Goal: Task Accomplishment & Management: Manage account settings

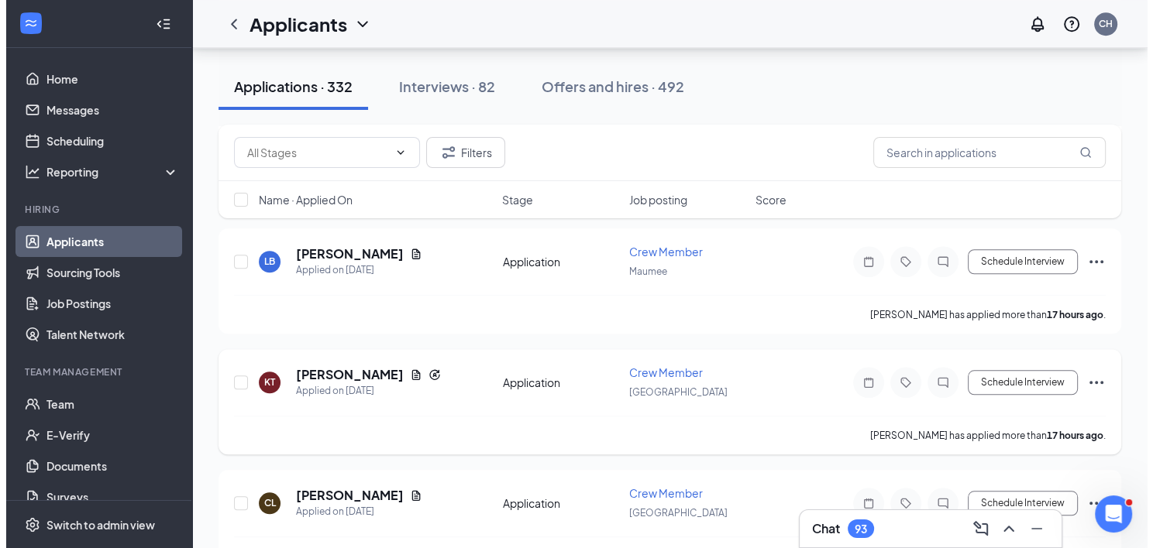
scroll to position [1317, 0]
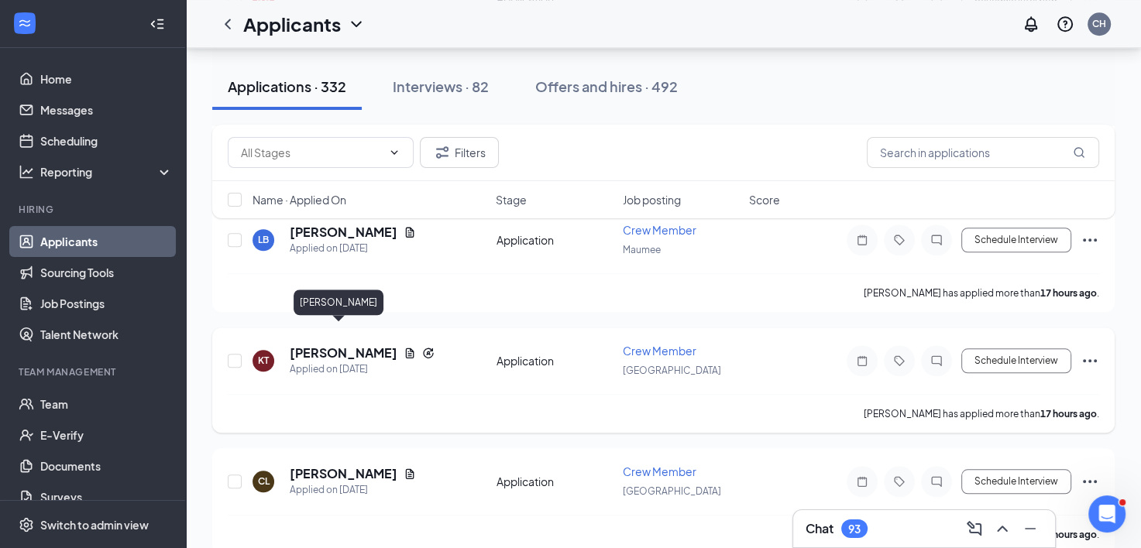
click at [344, 345] on h5 "[PERSON_NAME]" at bounding box center [344, 353] width 108 height 17
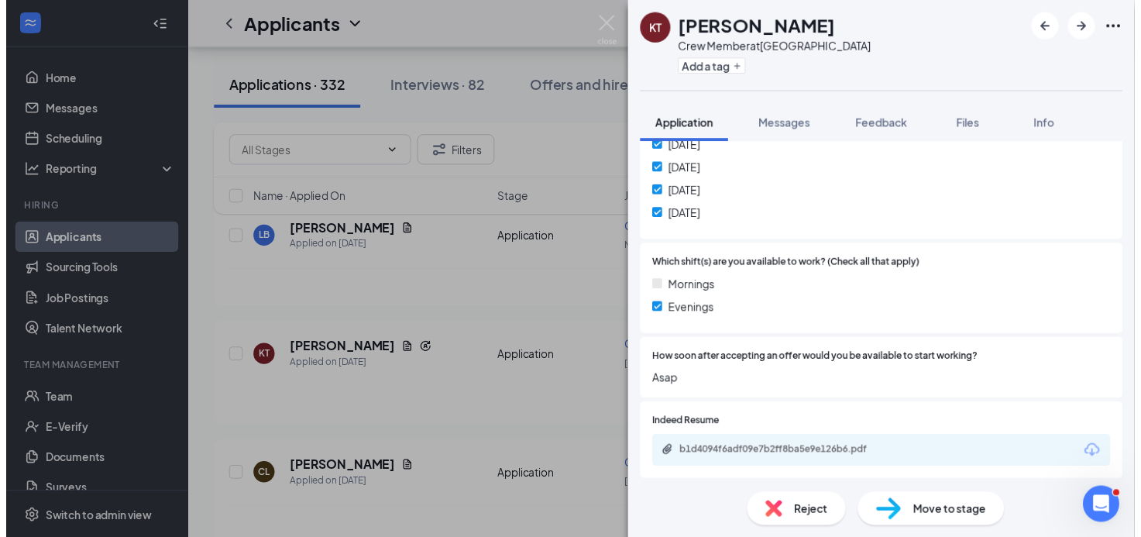
scroll to position [620, 0]
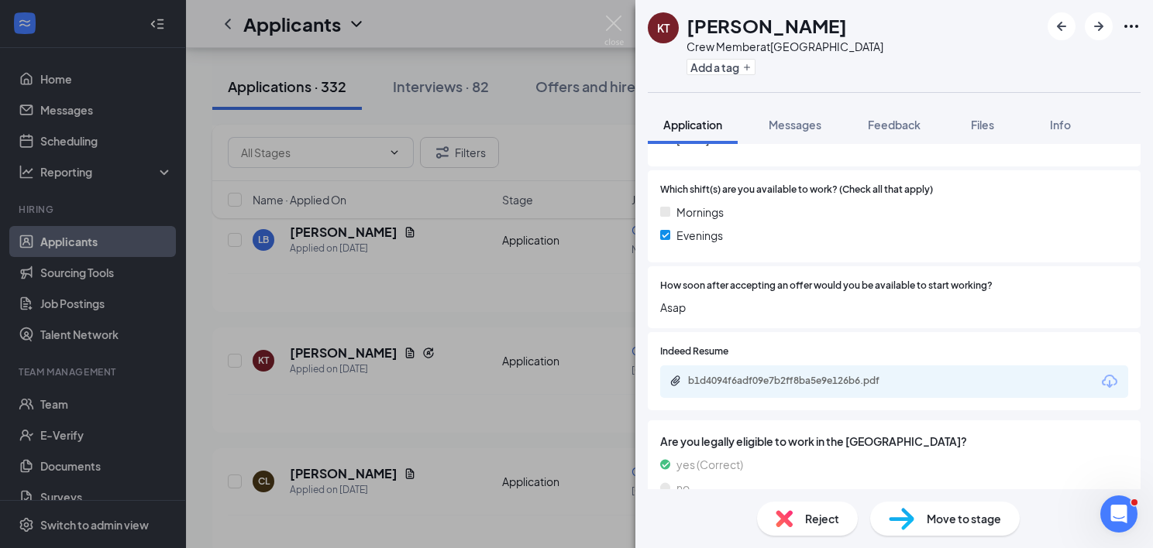
drag, startPoint x: 566, startPoint y: 378, endPoint x: 455, endPoint y: 13, distance: 381.5
click at [567, 378] on div "KT [PERSON_NAME] Crew Member at [GEOGRAPHIC_DATA] Add a tag Application Message…" at bounding box center [576, 274] width 1153 height 548
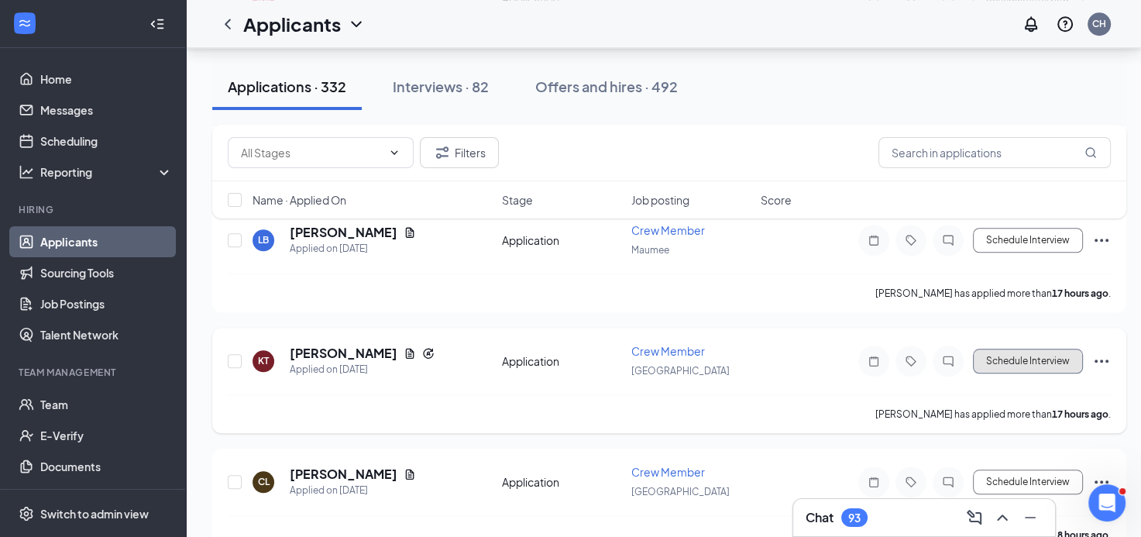
click at [993, 349] on button "Schedule Interview" at bounding box center [1028, 361] width 110 height 25
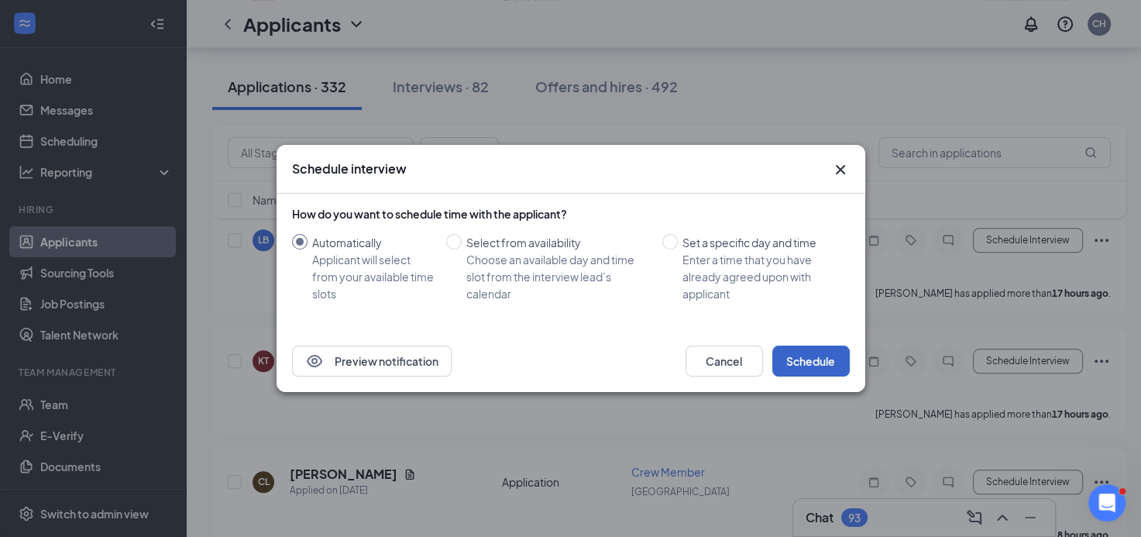
click at [827, 351] on button "Schedule" at bounding box center [810, 360] width 77 height 31
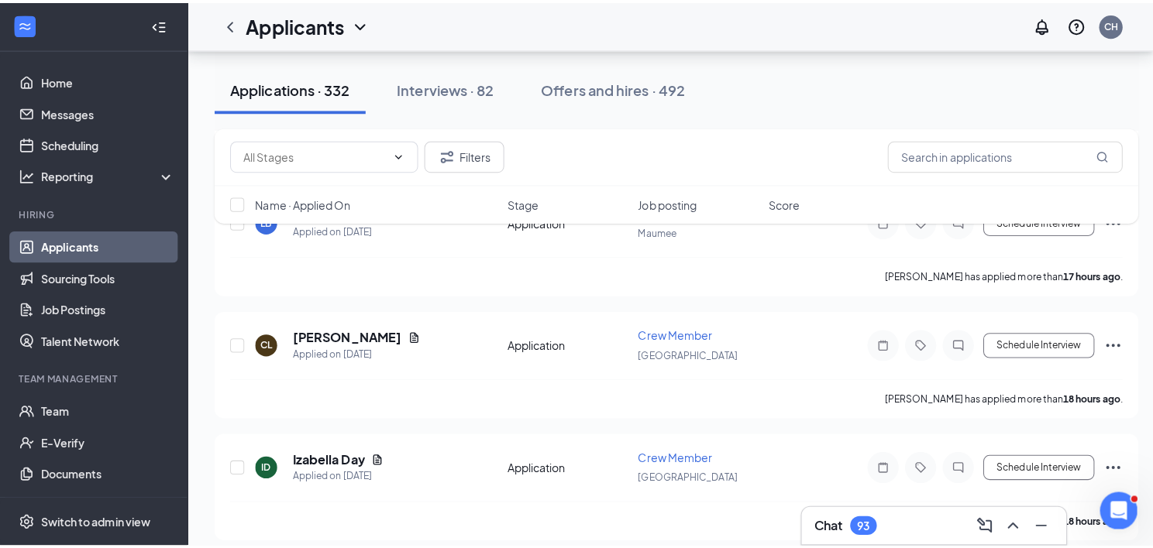
scroll to position [1239, 0]
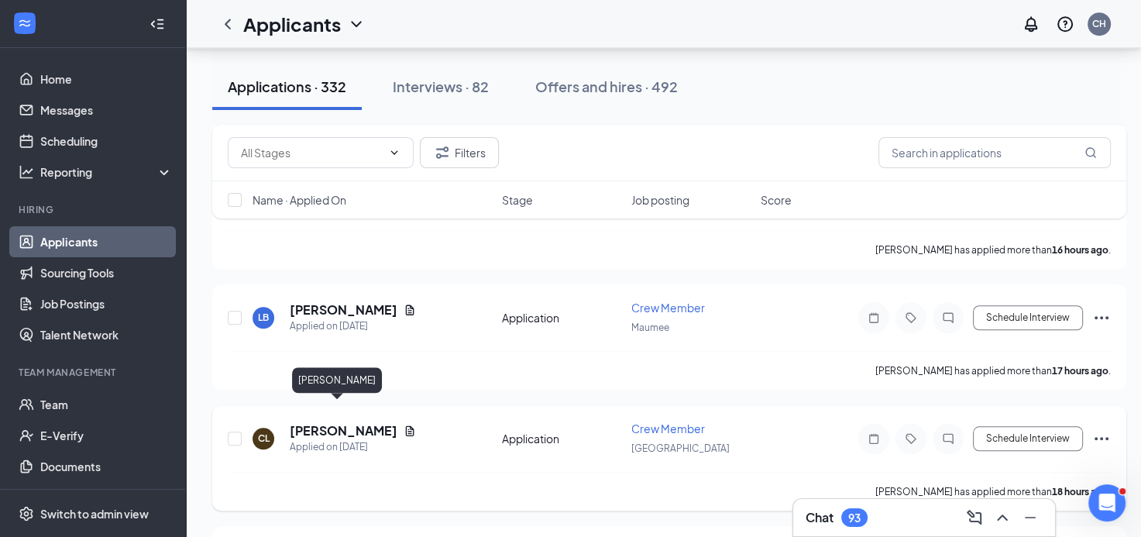
click at [321, 422] on h5 "[PERSON_NAME]" at bounding box center [344, 430] width 108 height 17
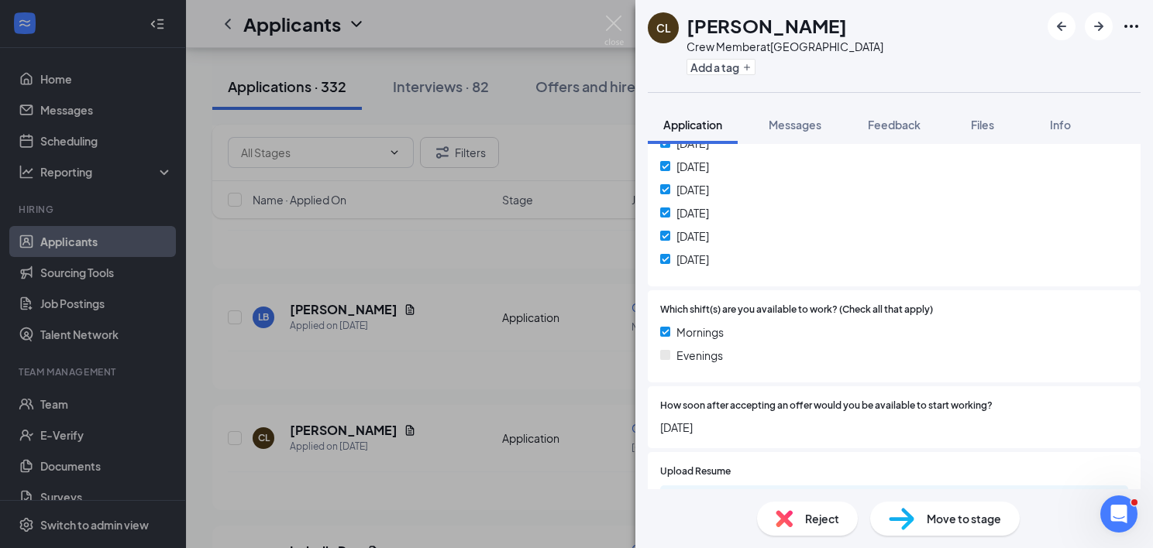
scroll to position [465, 0]
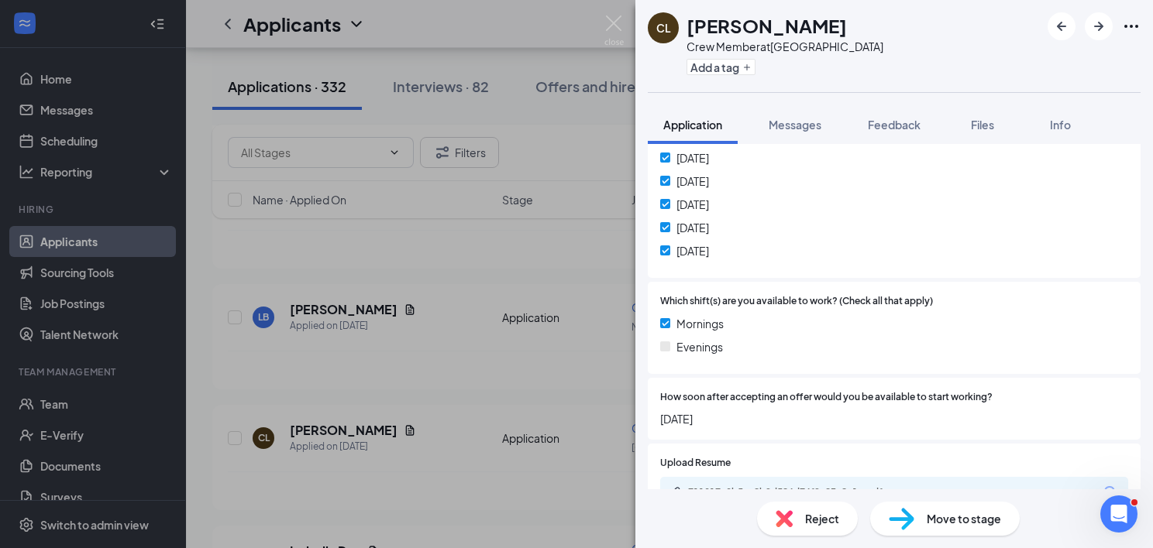
click at [473, 374] on div "CL [PERSON_NAME] Crew Member at [GEOGRAPHIC_DATA] Add a tag Application Message…" at bounding box center [576, 274] width 1153 height 548
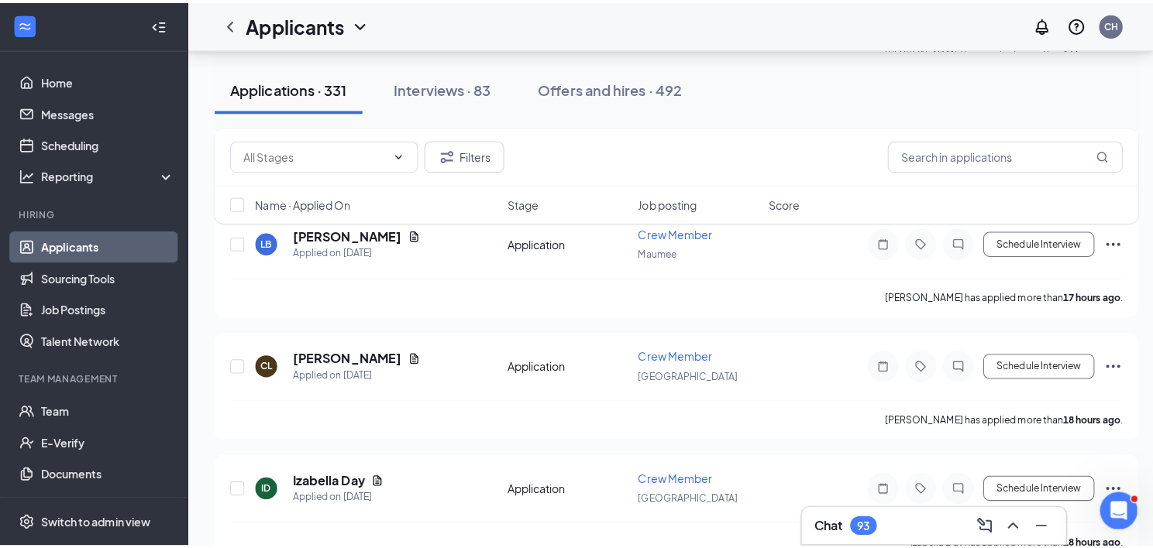
scroll to position [1394, 0]
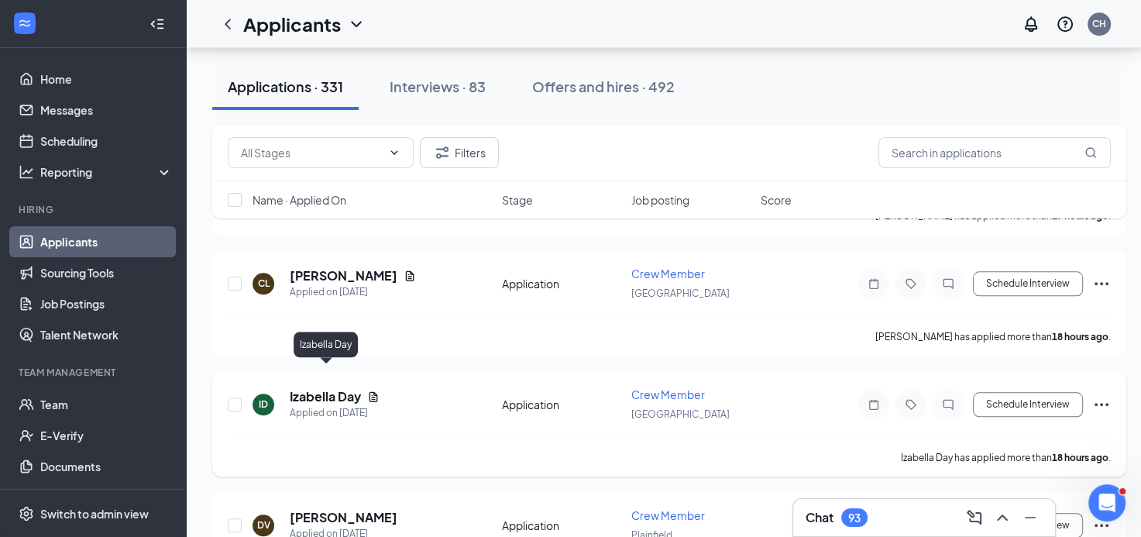
click at [339, 388] on h5 "Izabella Day" at bounding box center [325, 396] width 71 height 17
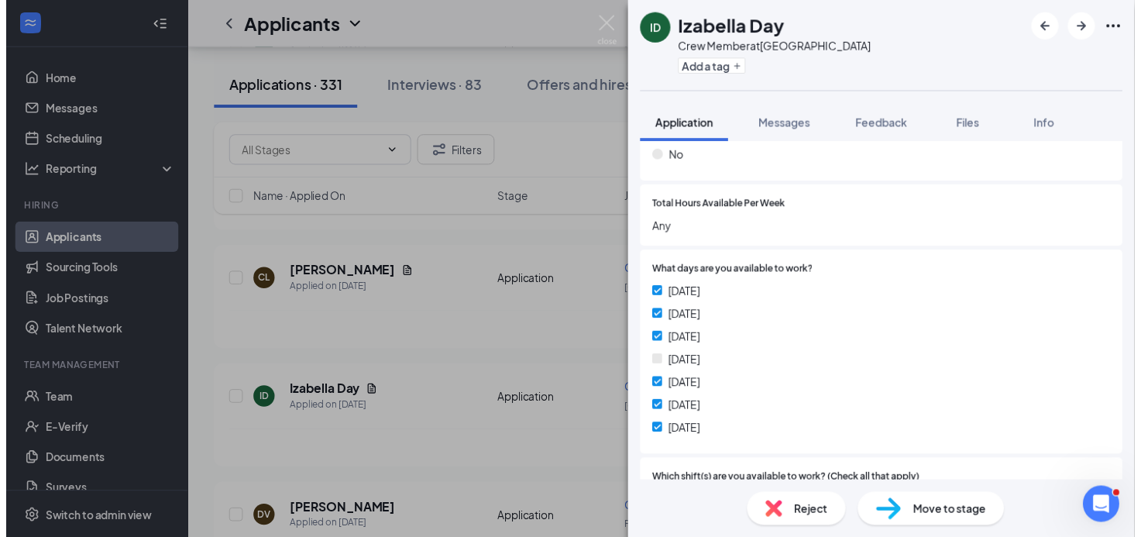
scroll to position [387, 0]
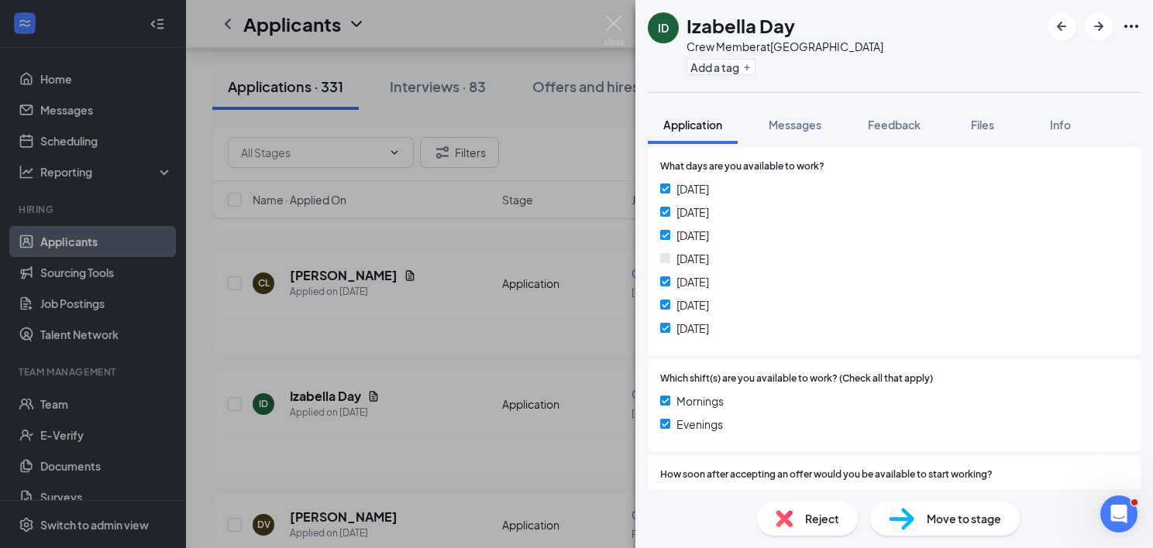
click at [526, 414] on div "ID Izabella Day Crew Member at [GEOGRAPHIC_DATA] Add a tag Application Messages…" at bounding box center [576, 274] width 1153 height 548
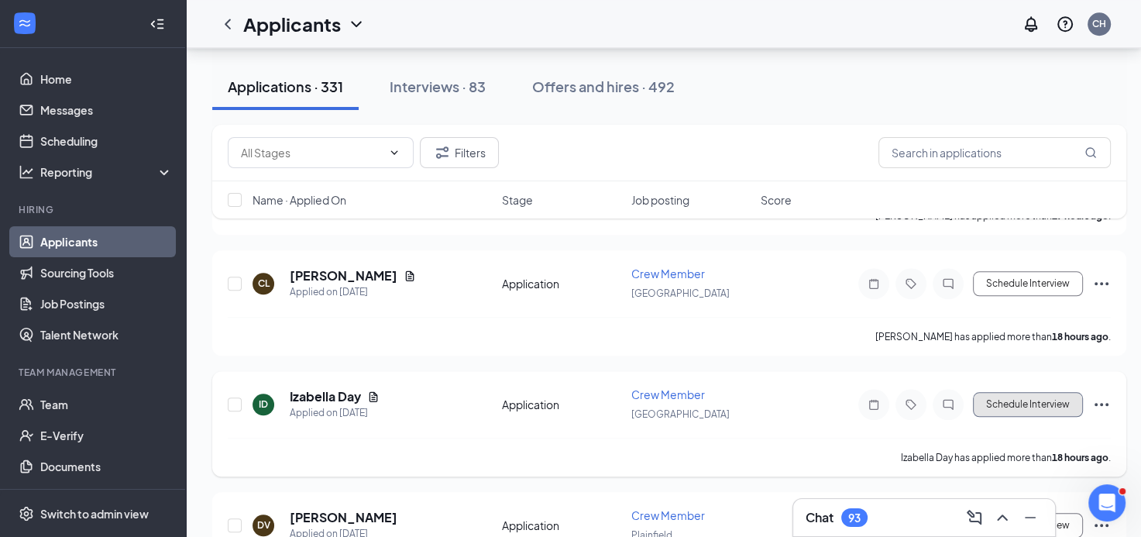
click at [999, 392] on button "Schedule Interview" at bounding box center [1028, 404] width 110 height 25
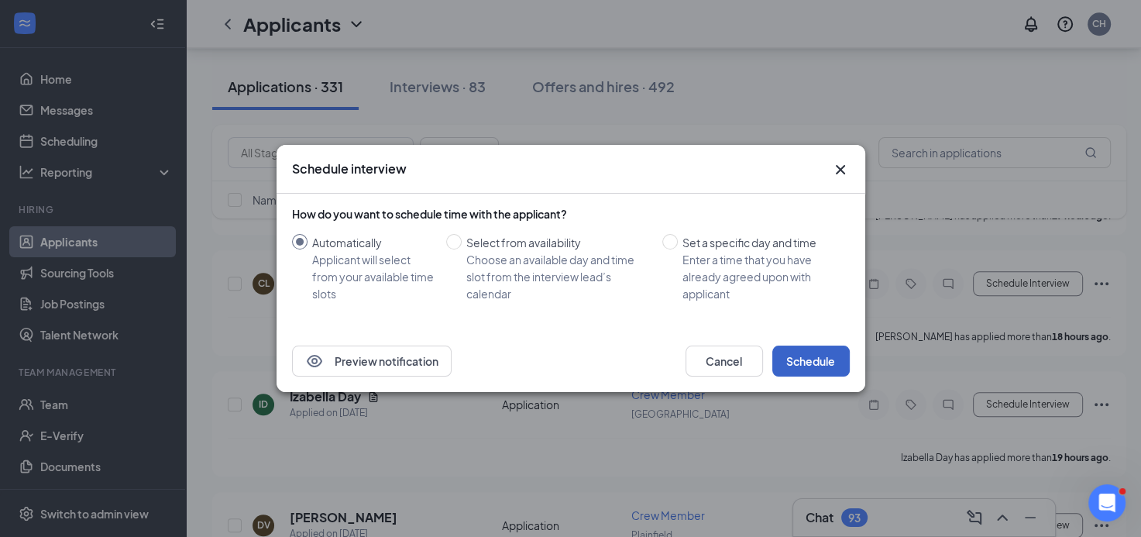
click at [792, 369] on button "Schedule" at bounding box center [810, 360] width 77 height 31
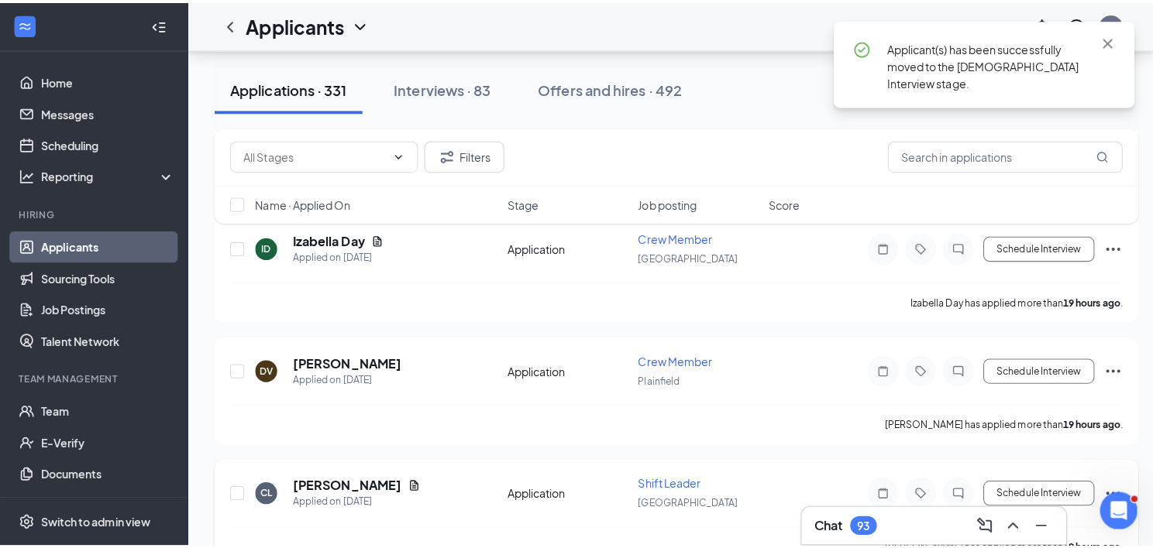
scroll to position [1627, 0]
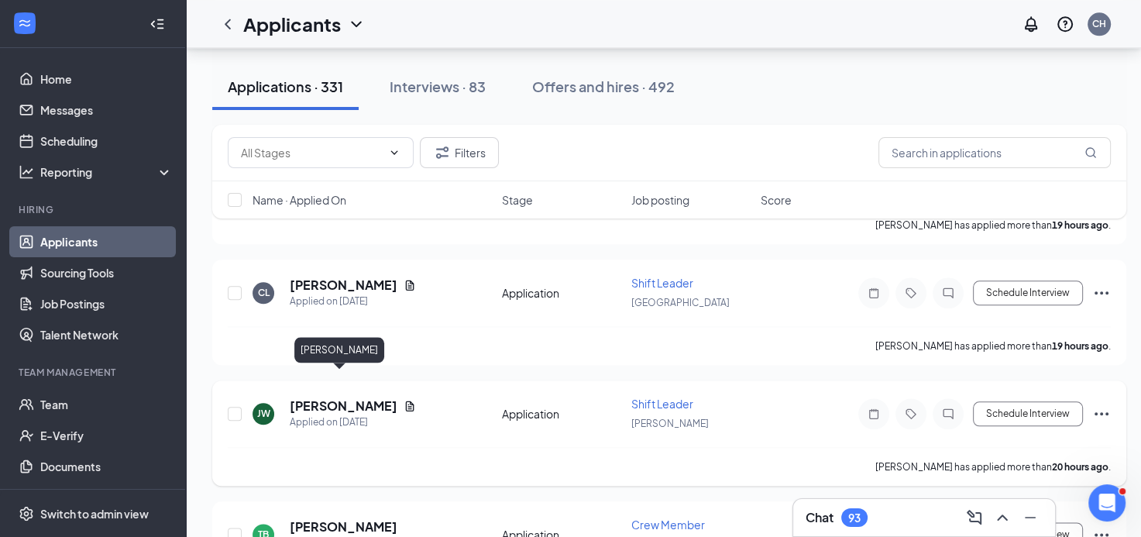
click at [335, 397] on h5 "[PERSON_NAME]" at bounding box center [344, 405] width 108 height 17
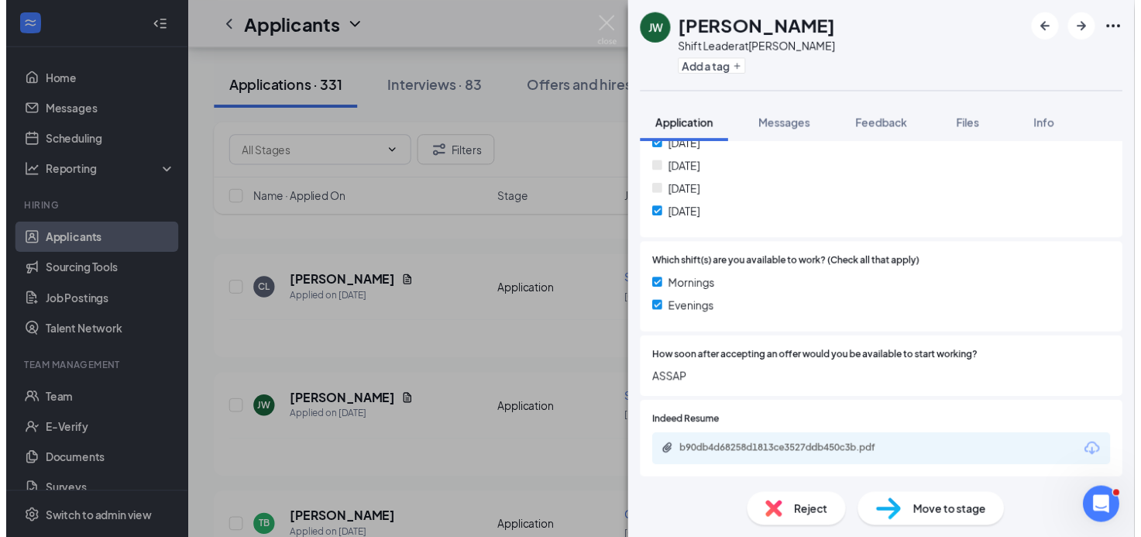
scroll to position [465, 0]
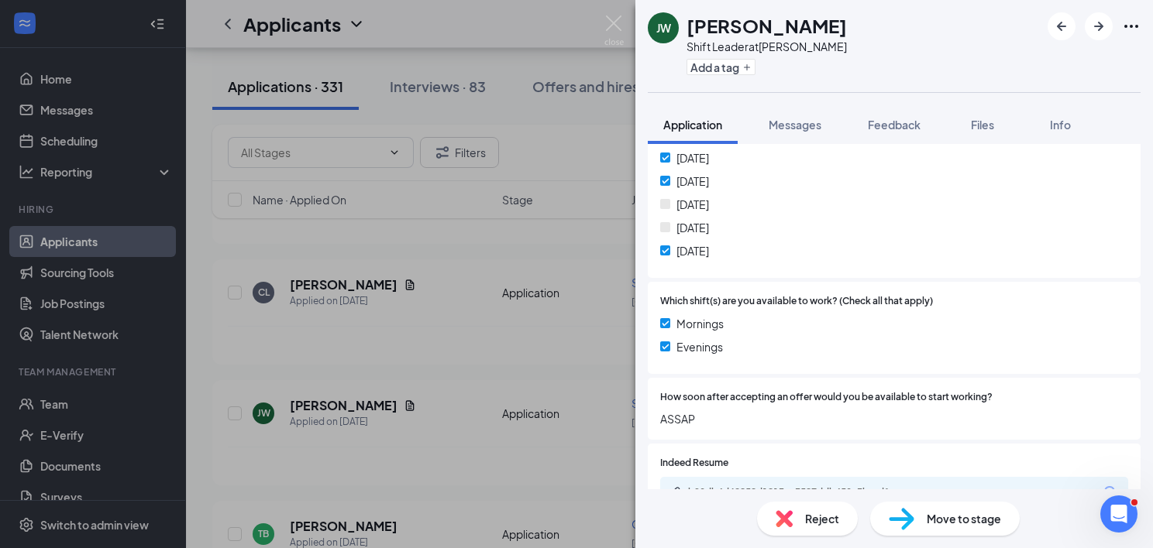
click at [575, 427] on div "[PERSON_NAME] Shift Leader at [PERSON_NAME] Add a tag Application Messages Feed…" at bounding box center [576, 274] width 1153 height 548
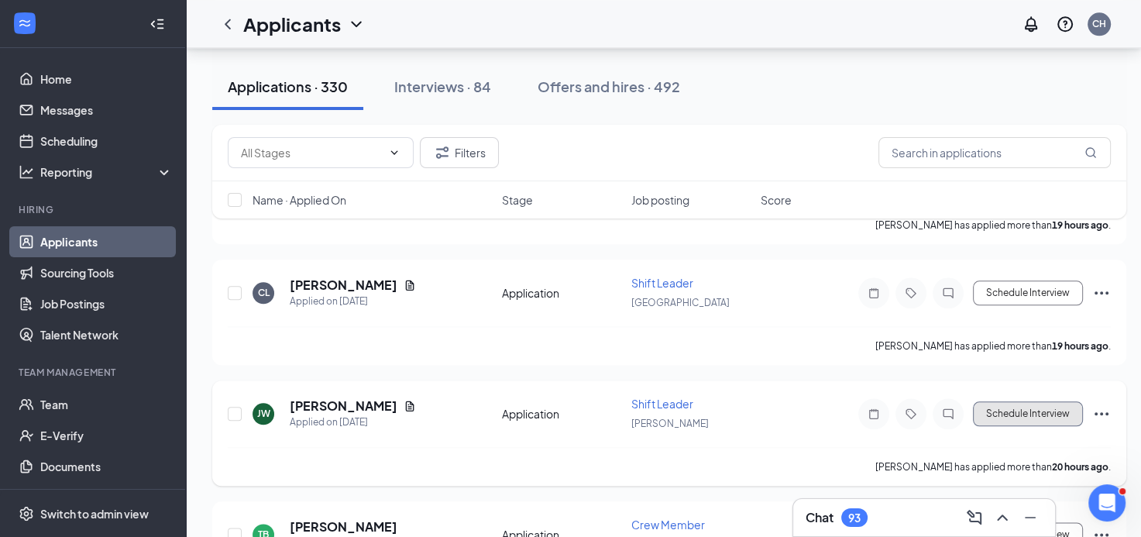
click at [1001, 401] on button "Schedule Interview" at bounding box center [1028, 413] width 110 height 25
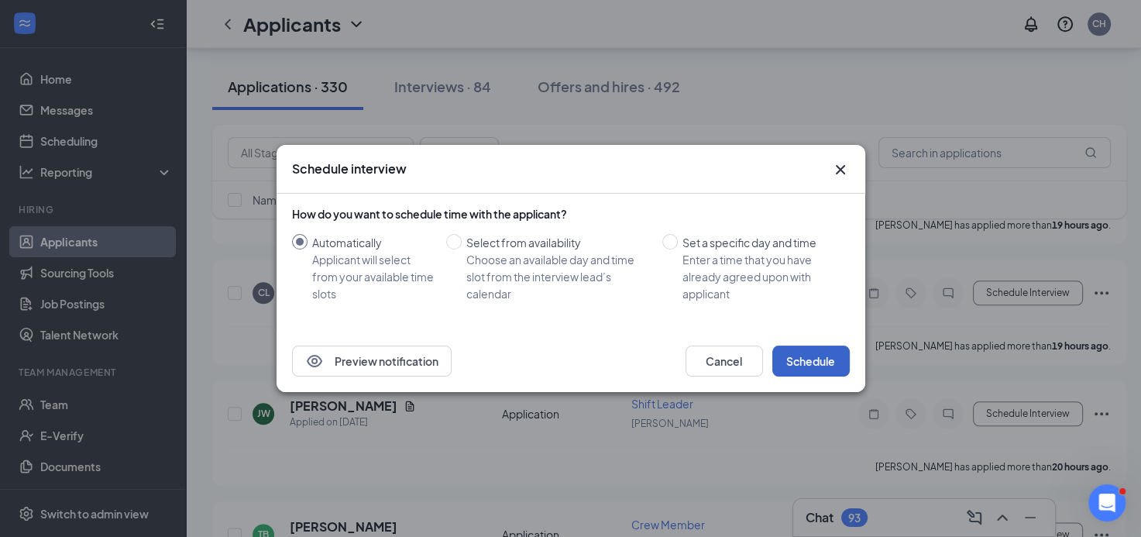
click at [809, 363] on button "Schedule" at bounding box center [810, 360] width 77 height 31
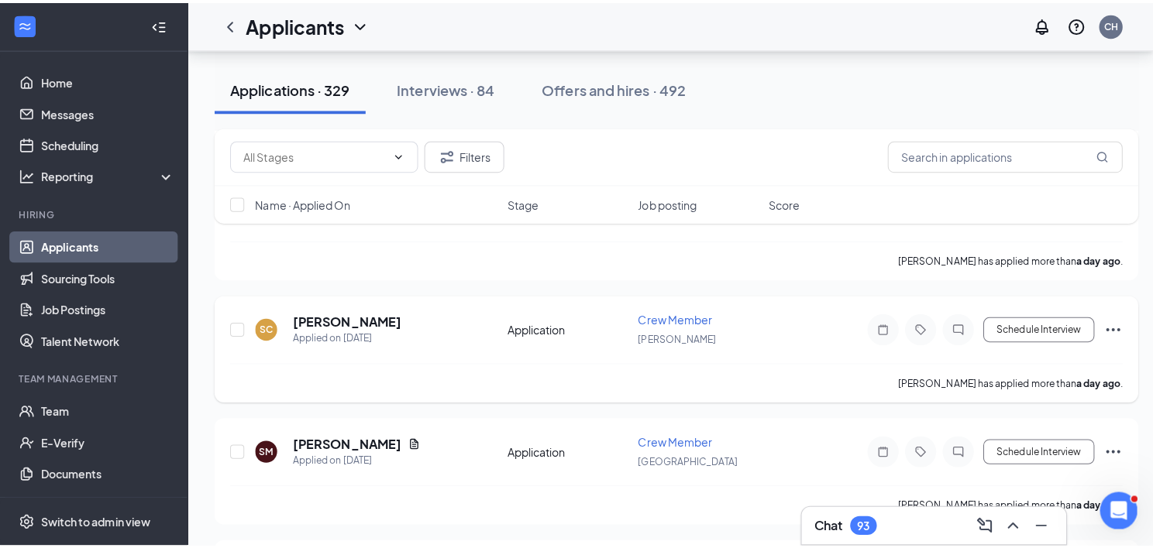
scroll to position [2169, 0]
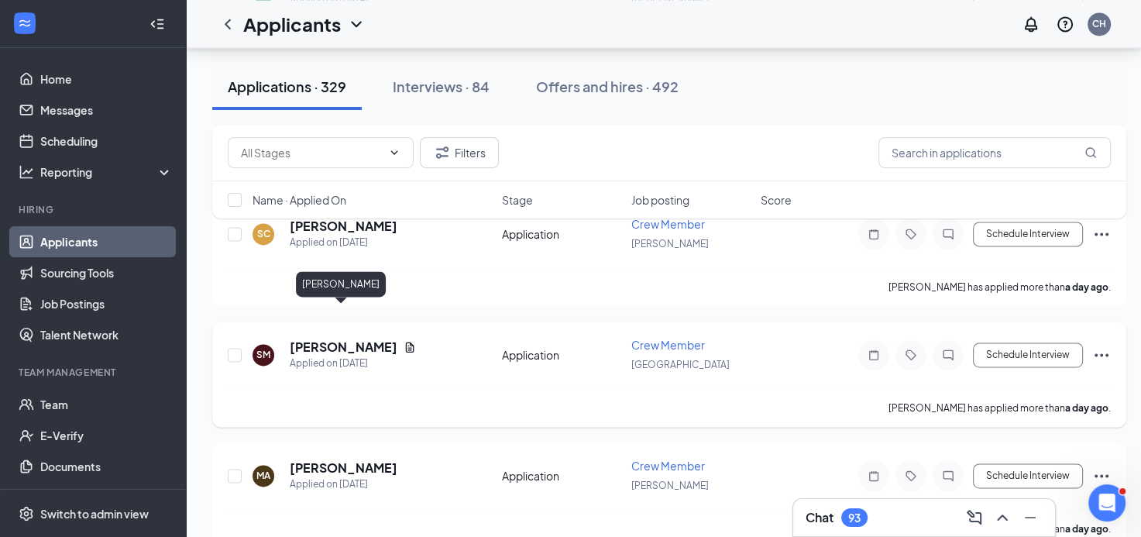
click at [315, 339] on h5 "[PERSON_NAME]" at bounding box center [344, 347] width 108 height 17
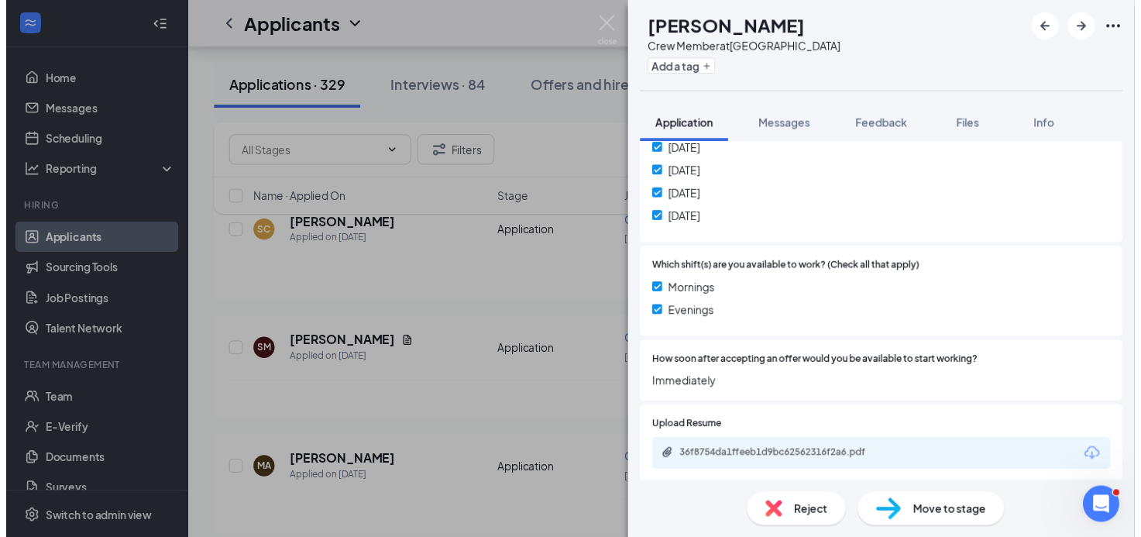
scroll to position [542, 0]
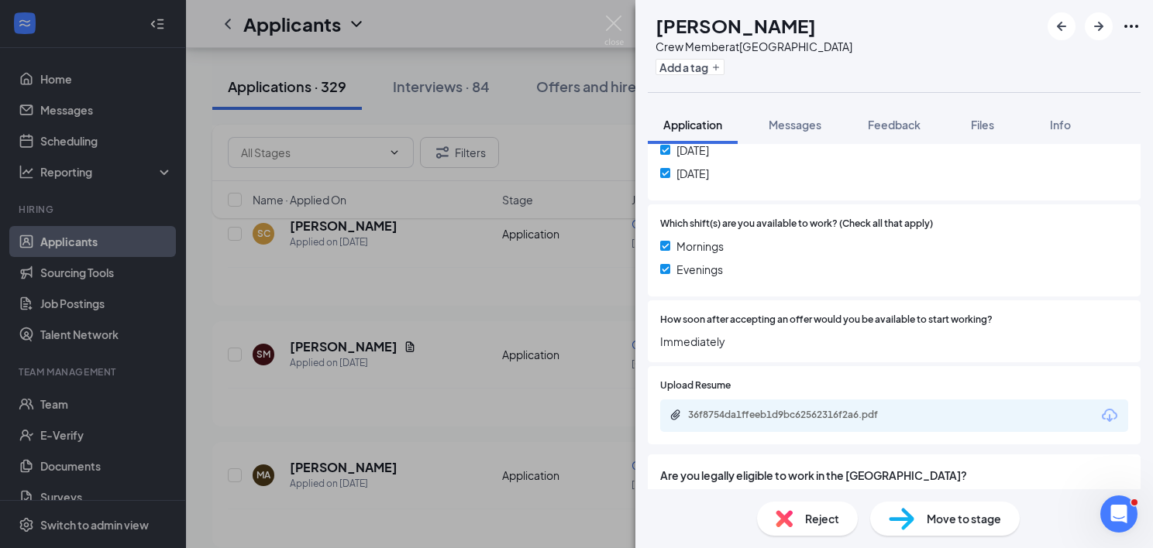
click at [477, 353] on div "SM [PERSON_NAME] Crew Member at [GEOGRAPHIC_DATA] Add a tag Application Message…" at bounding box center [576, 274] width 1153 height 548
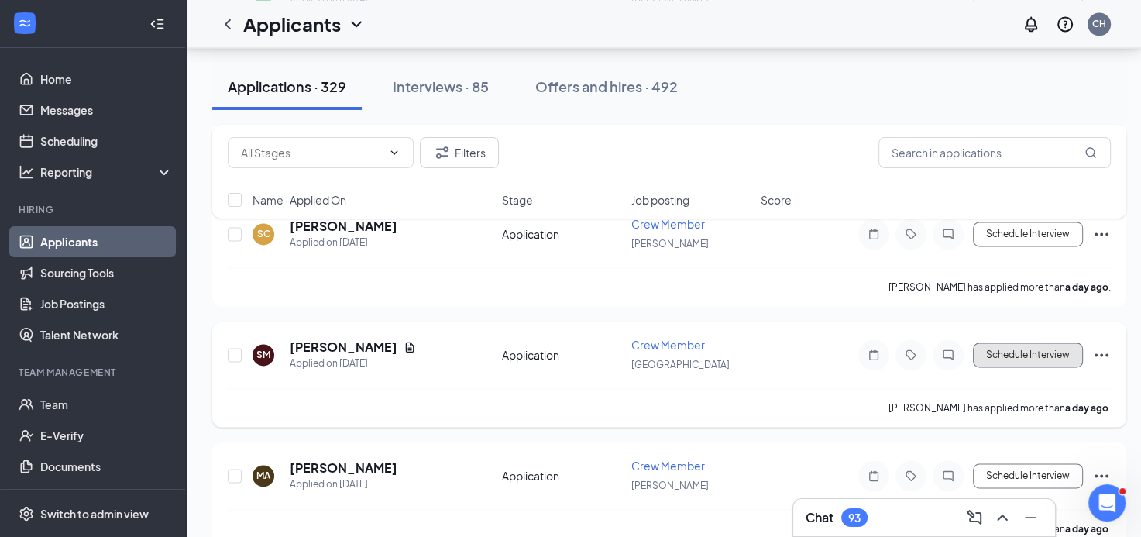
click at [984, 342] on button "Schedule Interview" at bounding box center [1028, 354] width 110 height 25
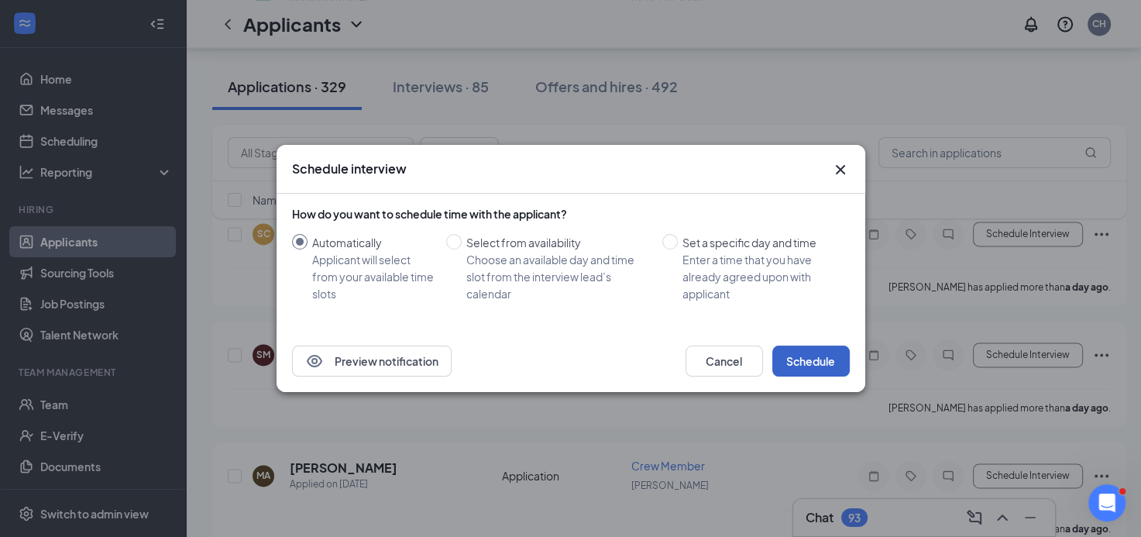
click at [774, 366] on button "Schedule" at bounding box center [810, 360] width 77 height 31
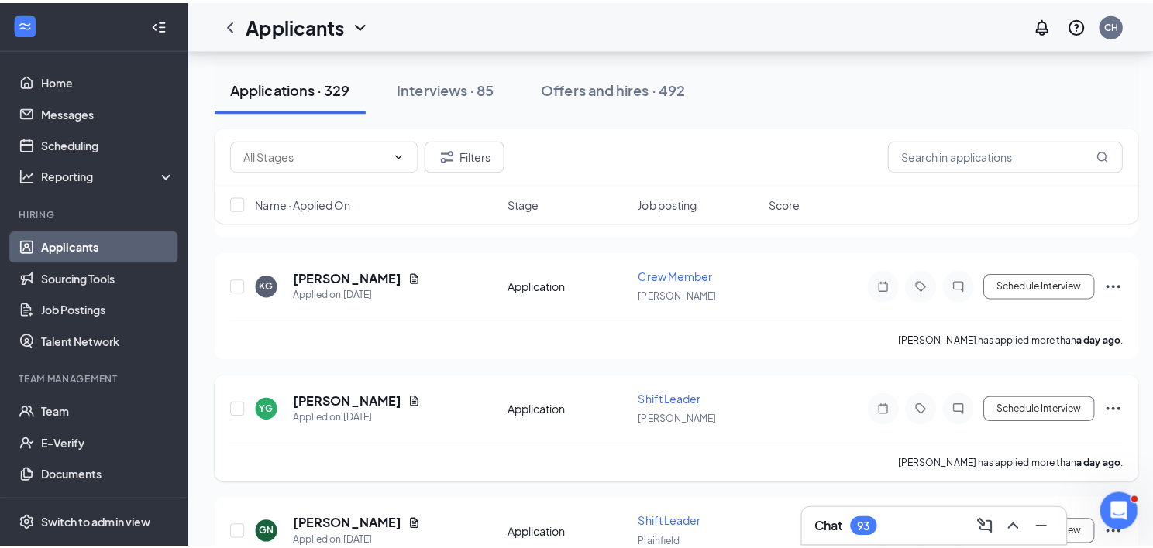
scroll to position [2401, 0]
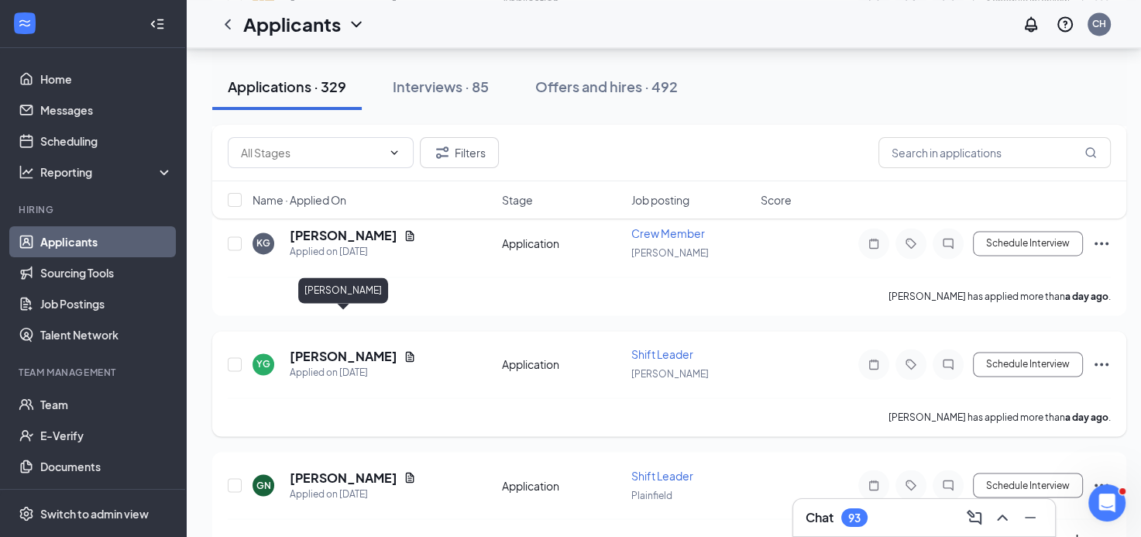
click at [311, 348] on h5 "[PERSON_NAME]" at bounding box center [344, 356] width 108 height 17
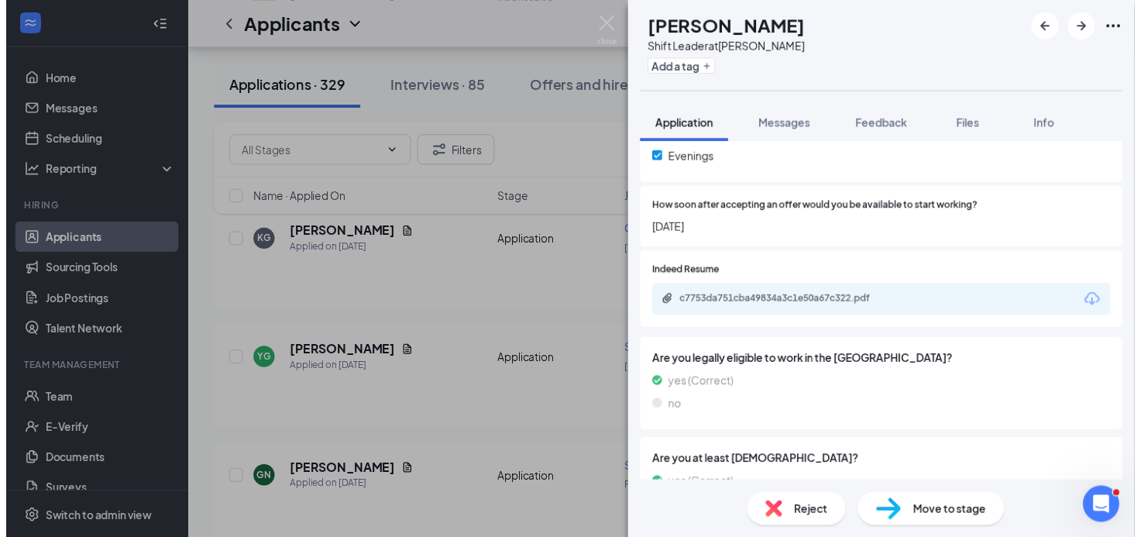
scroll to position [697, 0]
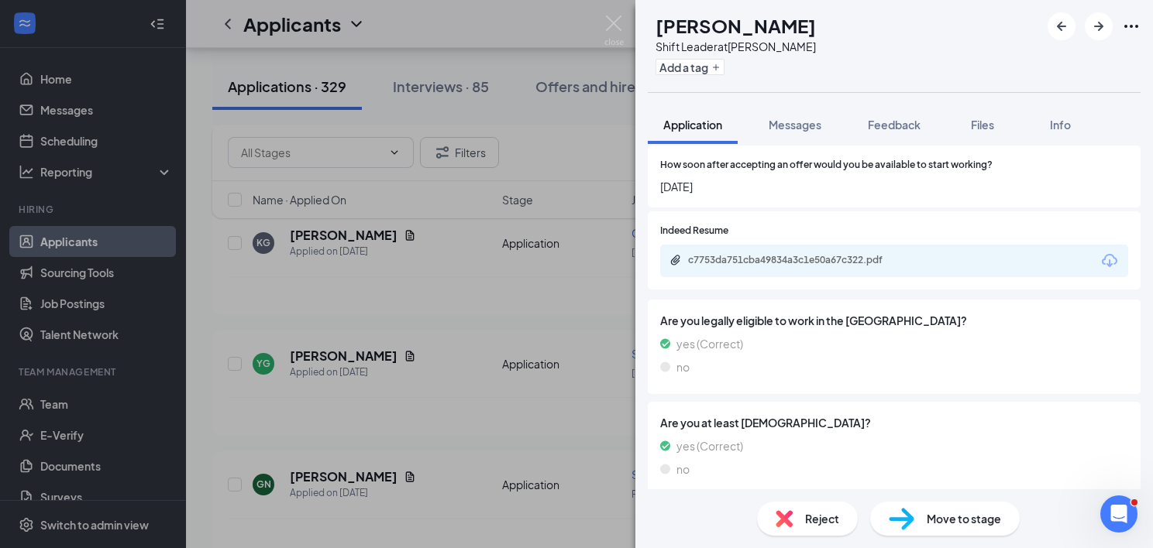
click at [783, 260] on div "c7753da751cba49834a3c1e50a67c322.pdf" at bounding box center [796, 260] width 217 height 12
click at [529, 362] on div "YG [PERSON_NAME] Shift Leader at [PERSON_NAME] Add a tag Application Messages F…" at bounding box center [576, 274] width 1153 height 548
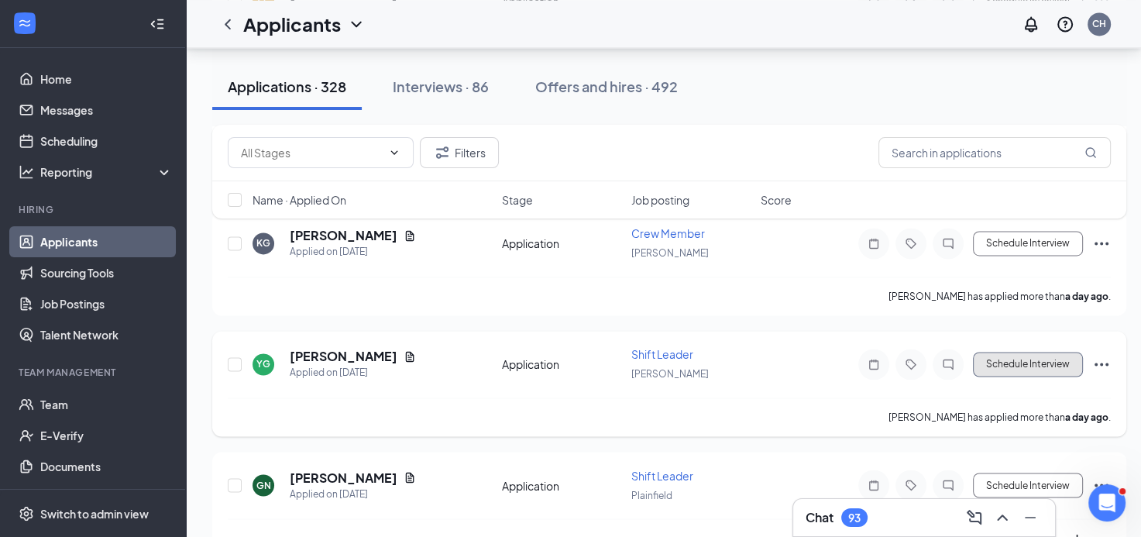
click at [1009, 352] on button "Schedule Interview" at bounding box center [1028, 364] width 110 height 25
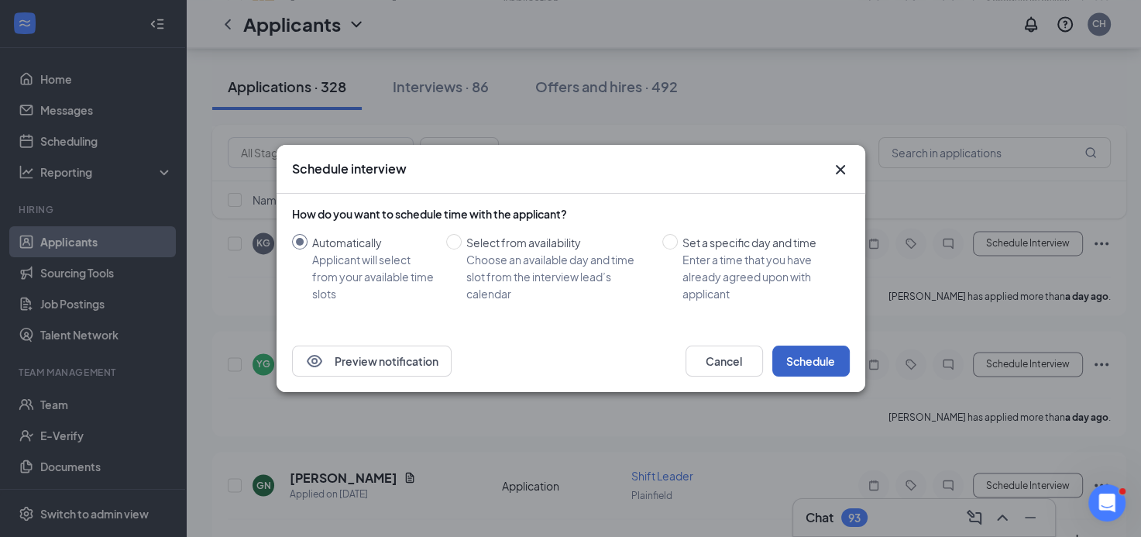
click at [821, 359] on button "Schedule" at bounding box center [810, 360] width 77 height 31
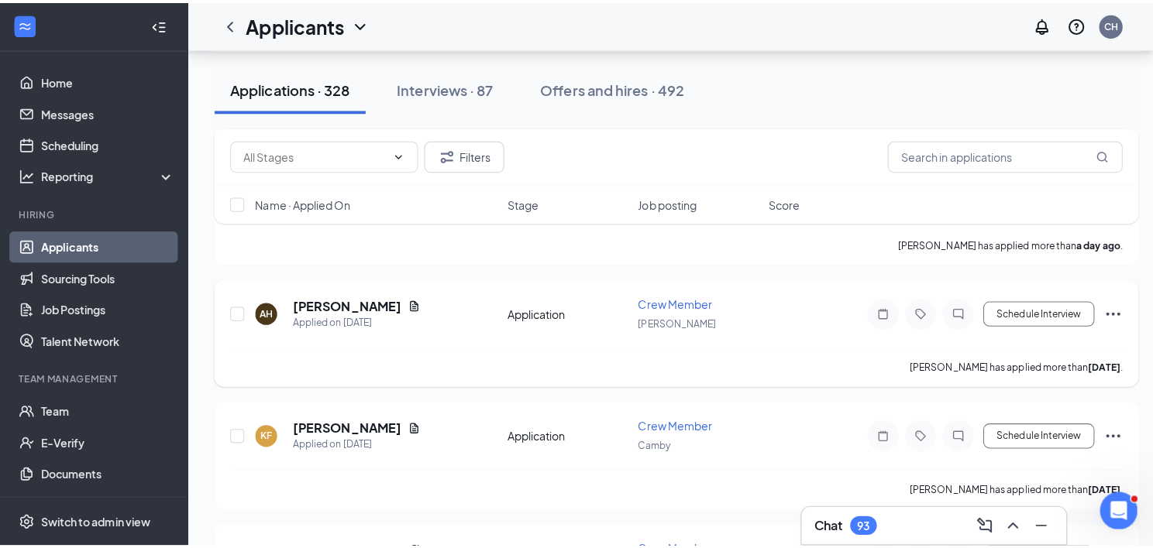
scroll to position [2866, 0]
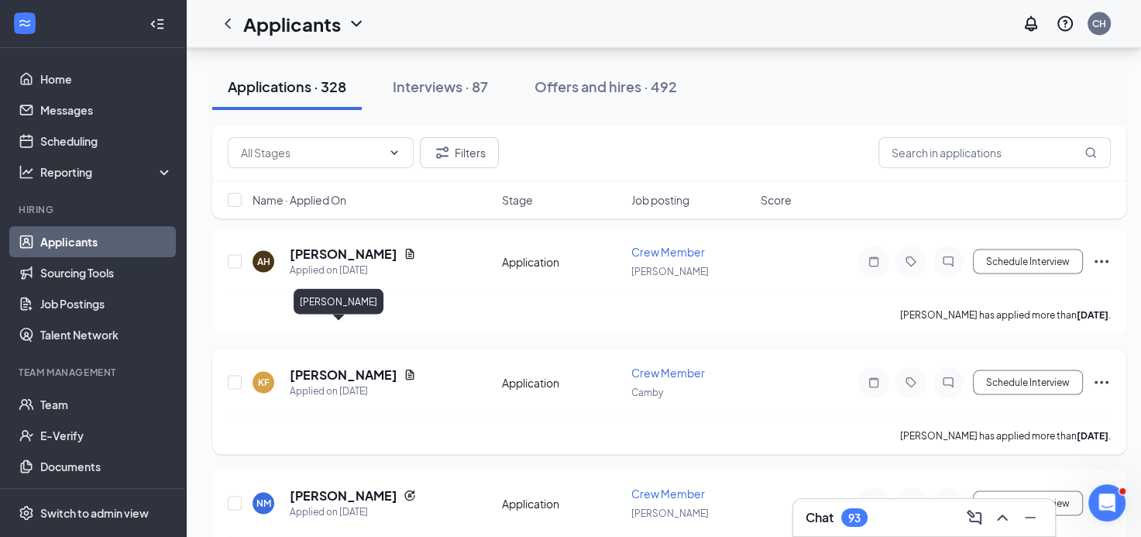
click at [345, 366] on h5 "[PERSON_NAME]" at bounding box center [344, 374] width 108 height 17
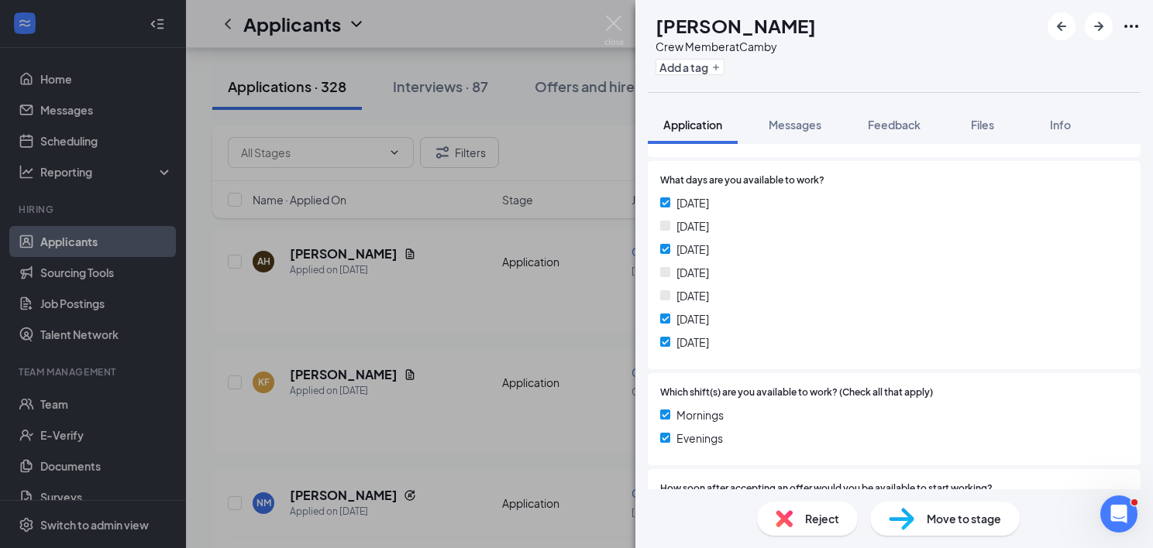
scroll to position [465, 0]
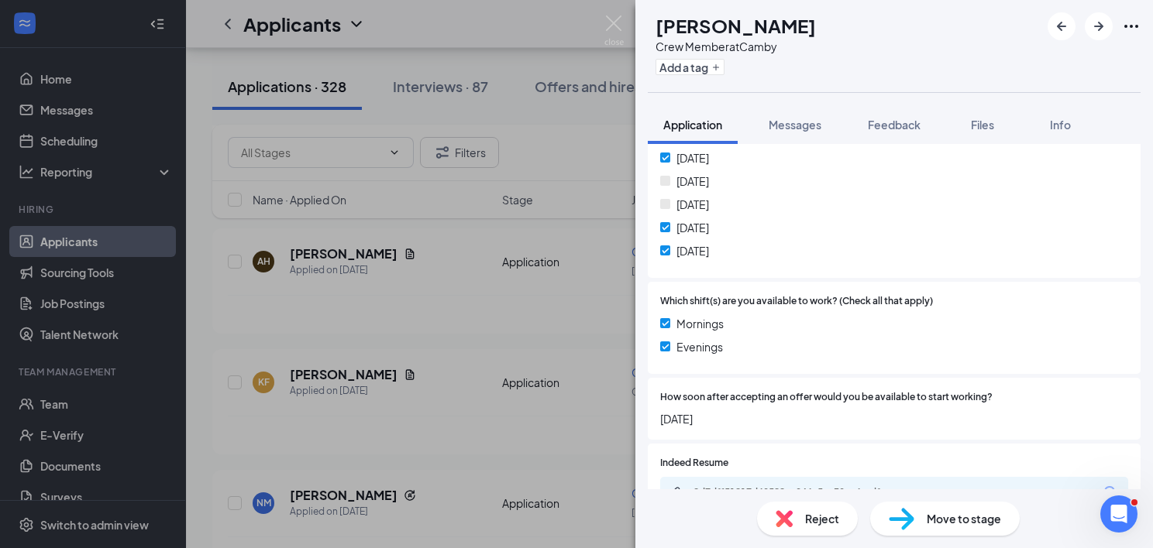
click at [531, 389] on div "KF [PERSON_NAME] Crew Member at Camby Add a tag Application Messages Feedback F…" at bounding box center [576, 274] width 1153 height 548
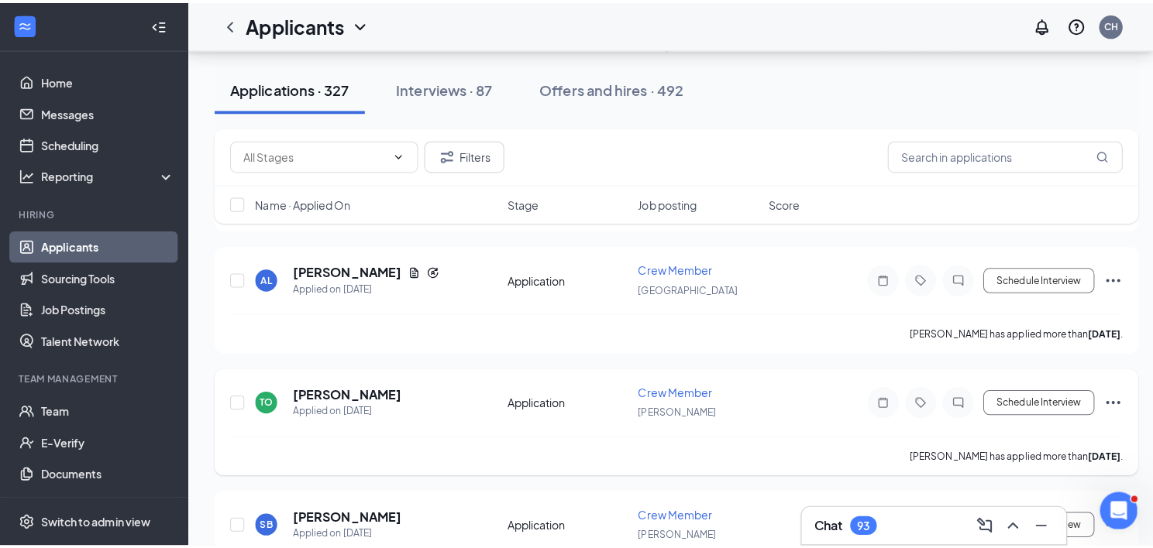
scroll to position [3254, 0]
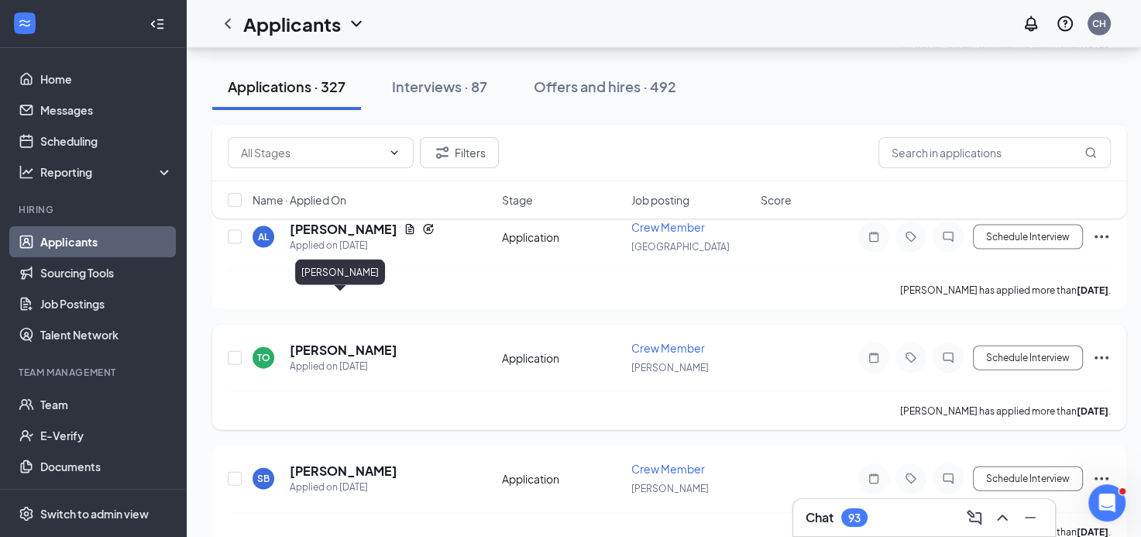
click at [376, 342] on h5 "[PERSON_NAME]" at bounding box center [344, 350] width 108 height 17
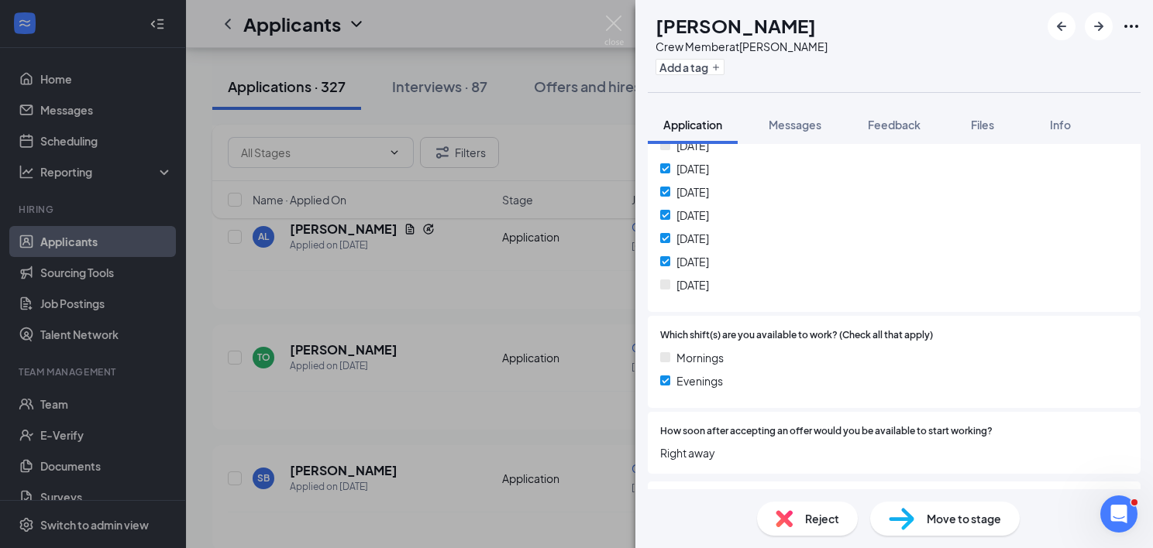
scroll to position [465, 0]
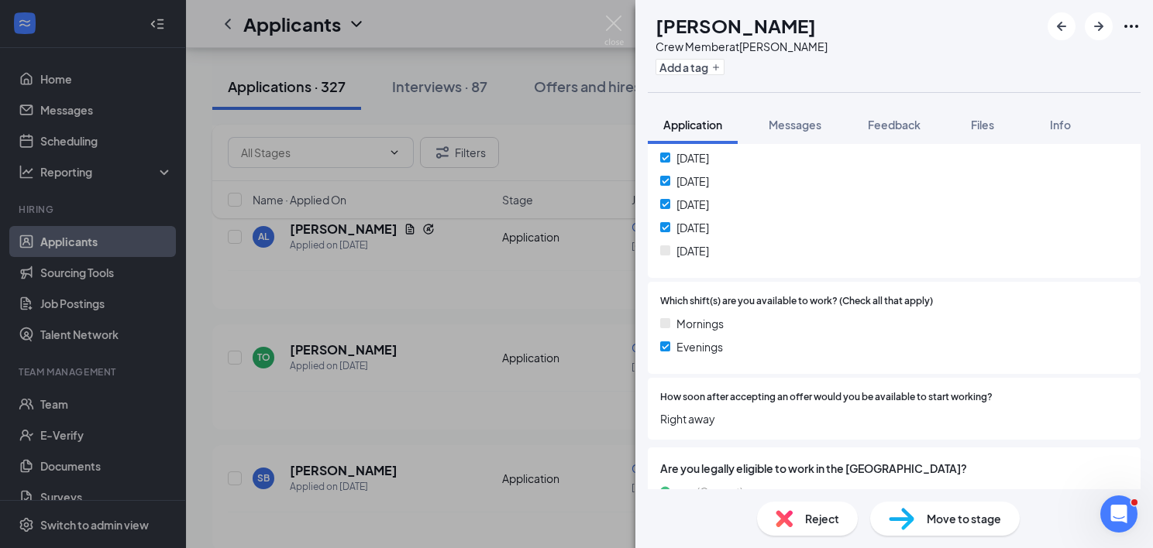
click at [542, 372] on div "TO [PERSON_NAME] Crew Member at [PERSON_NAME] Add a tag Application Messages Fe…" at bounding box center [576, 274] width 1153 height 548
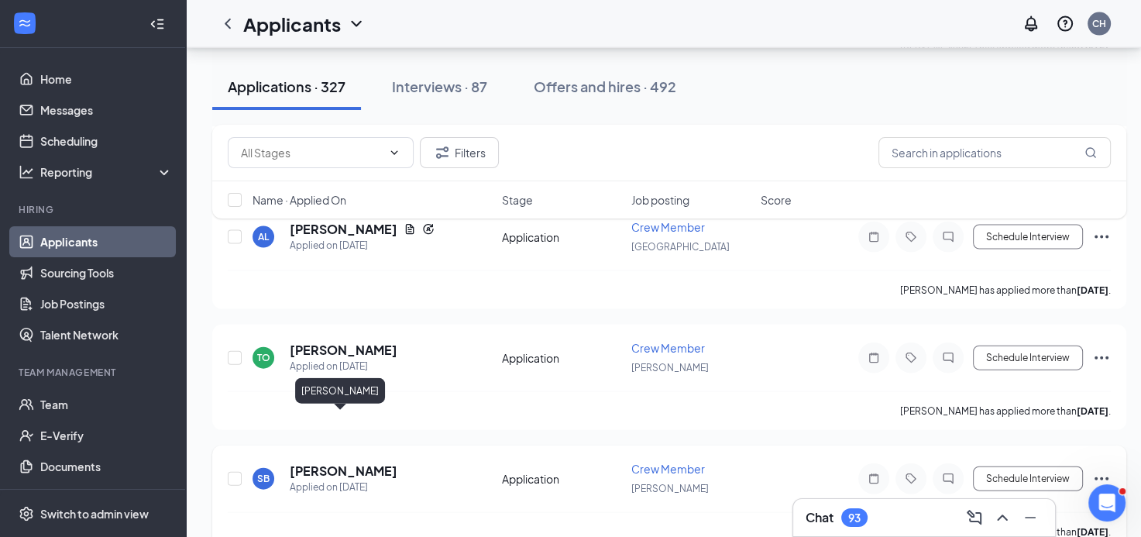
click at [364, 462] on h5 "[PERSON_NAME]" at bounding box center [344, 470] width 108 height 17
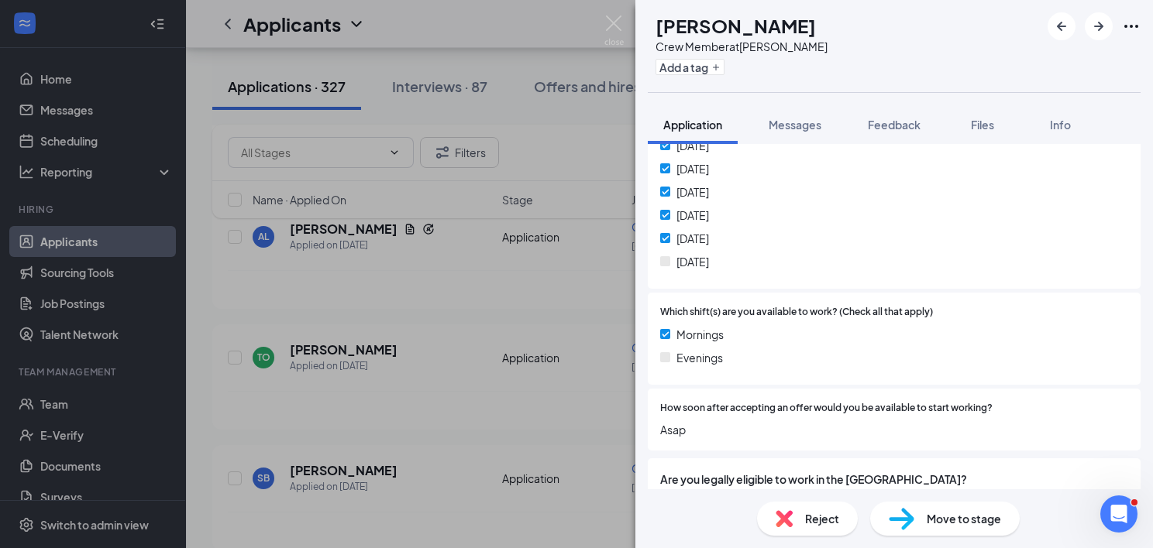
scroll to position [471, 0]
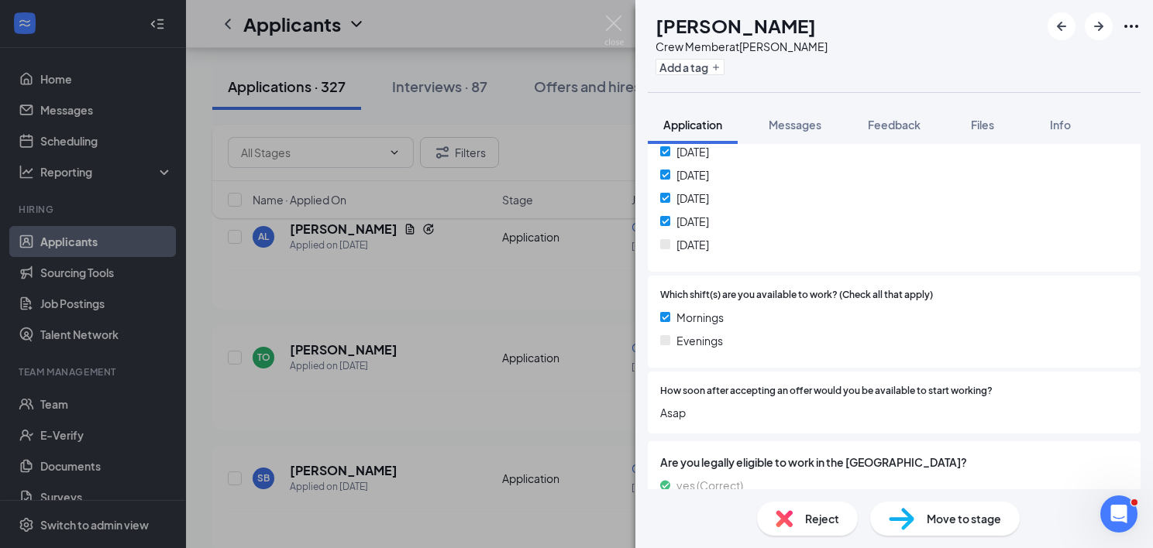
click at [495, 384] on div "SB [PERSON_NAME] Crew Member at [PERSON_NAME] Add a tag Application Messages Fe…" at bounding box center [576, 274] width 1153 height 548
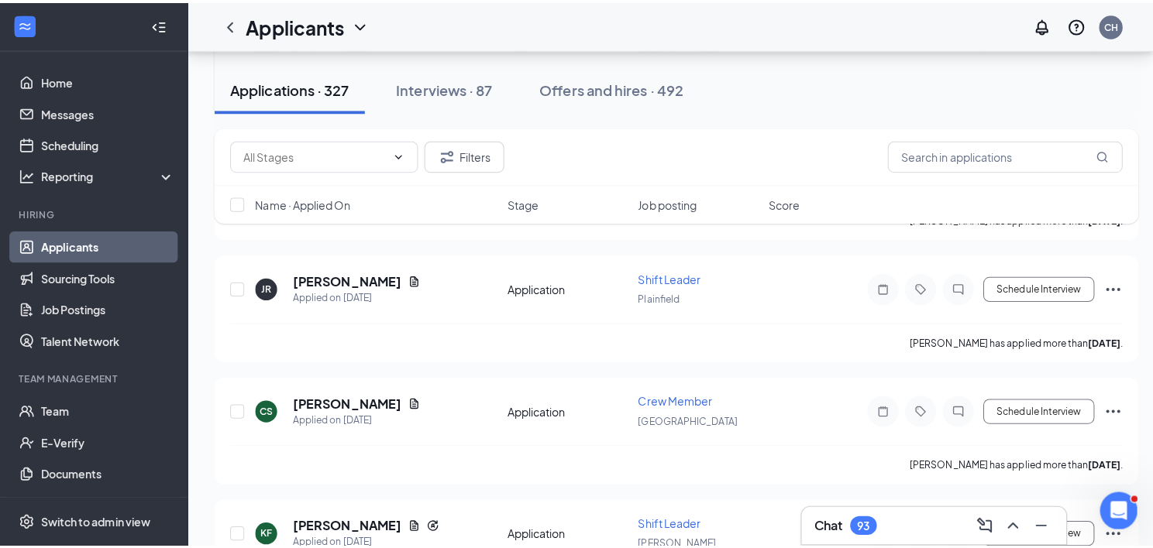
scroll to position [3718, 0]
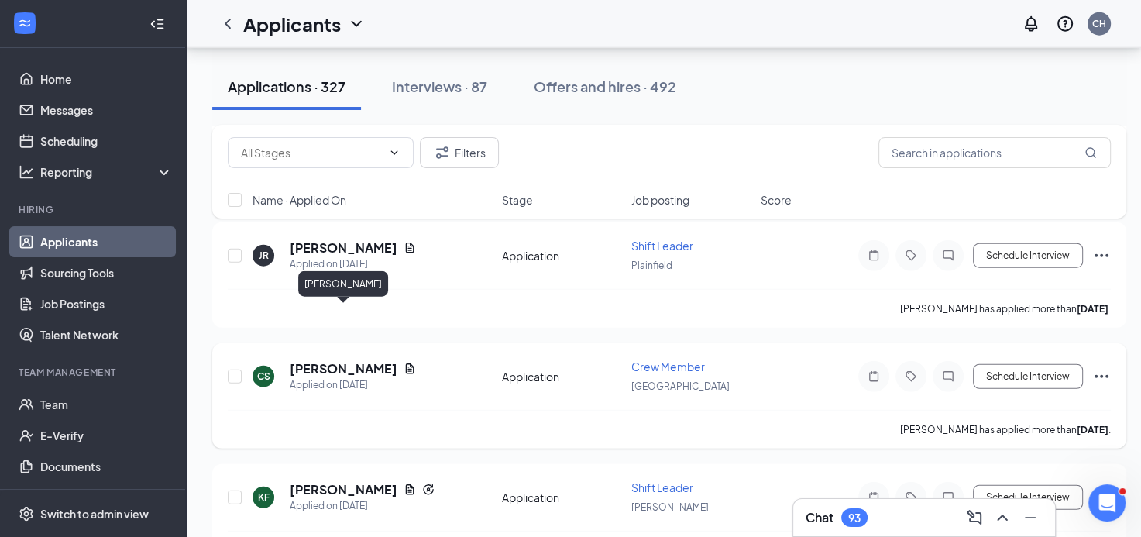
click at [381, 360] on h5 "[PERSON_NAME]" at bounding box center [344, 368] width 108 height 17
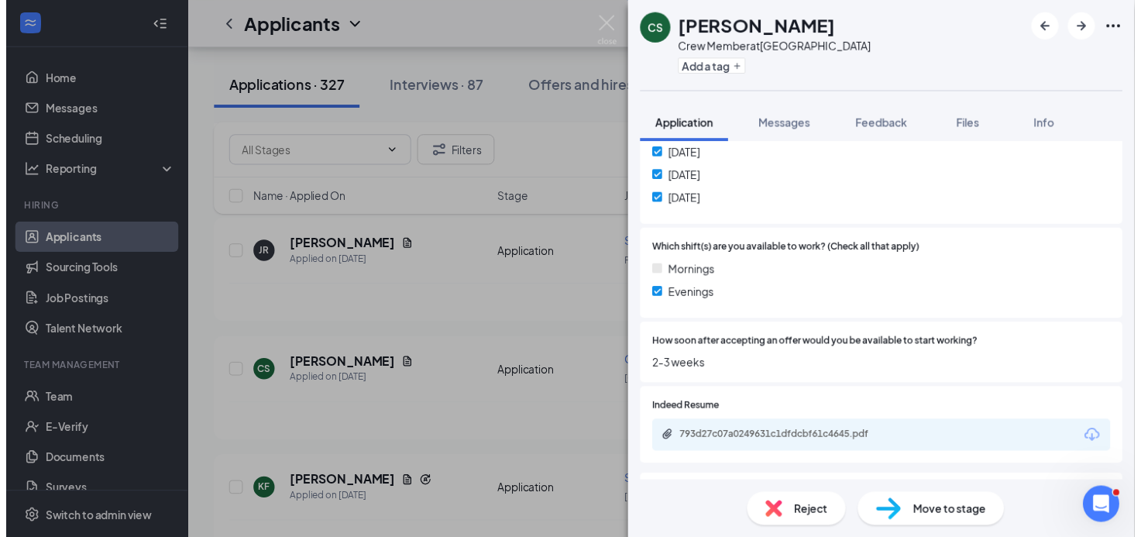
scroll to position [542, 0]
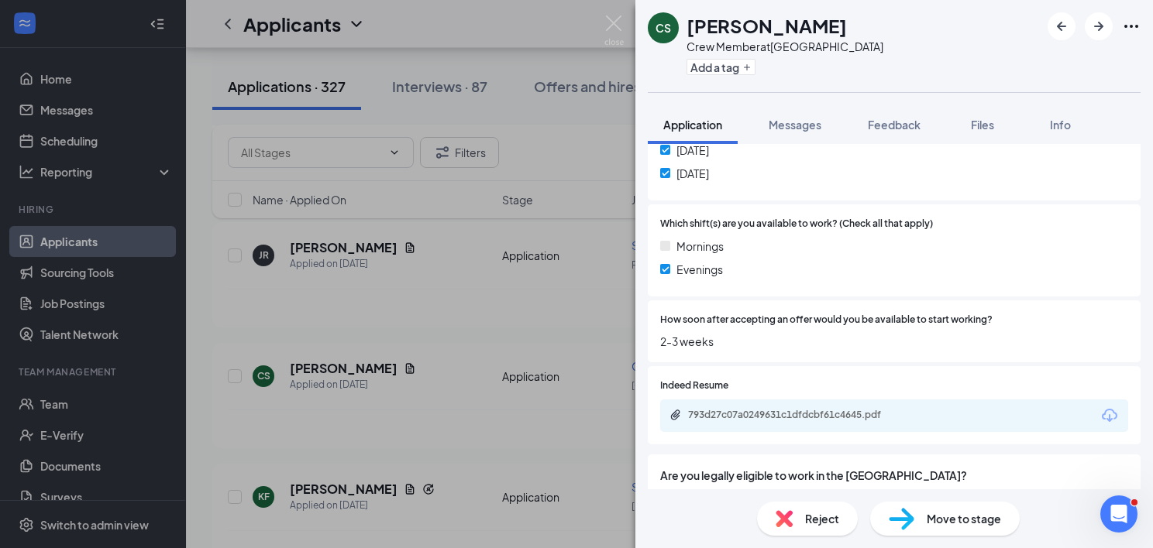
click at [513, 376] on div "CS [PERSON_NAME] Crew Member at [GEOGRAPHIC_DATA] Add a tag Application Message…" at bounding box center [576, 274] width 1153 height 548
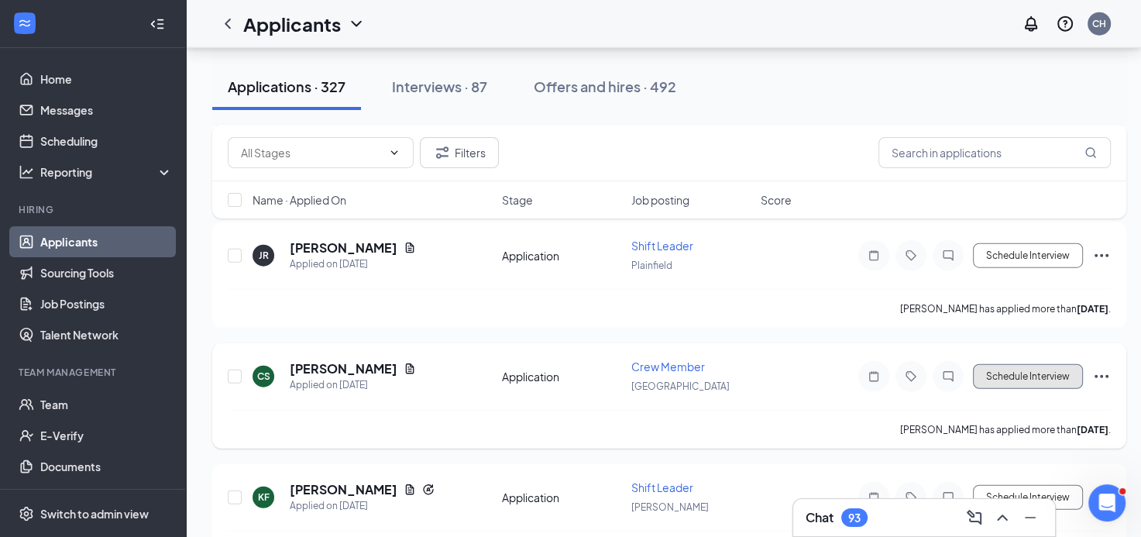
click at [1007, 364] on button "Schedule Interview" at bounding box center [1028, 376] width 110 height 25
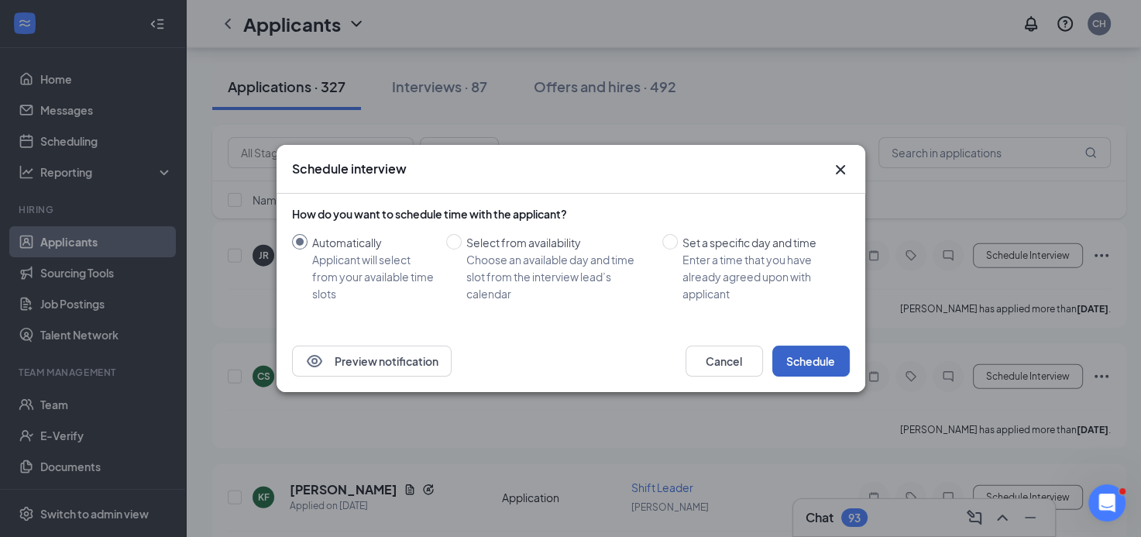
click at [811, 353] on button "Schedule" at bounding box center [810, 360] width 77 height 31
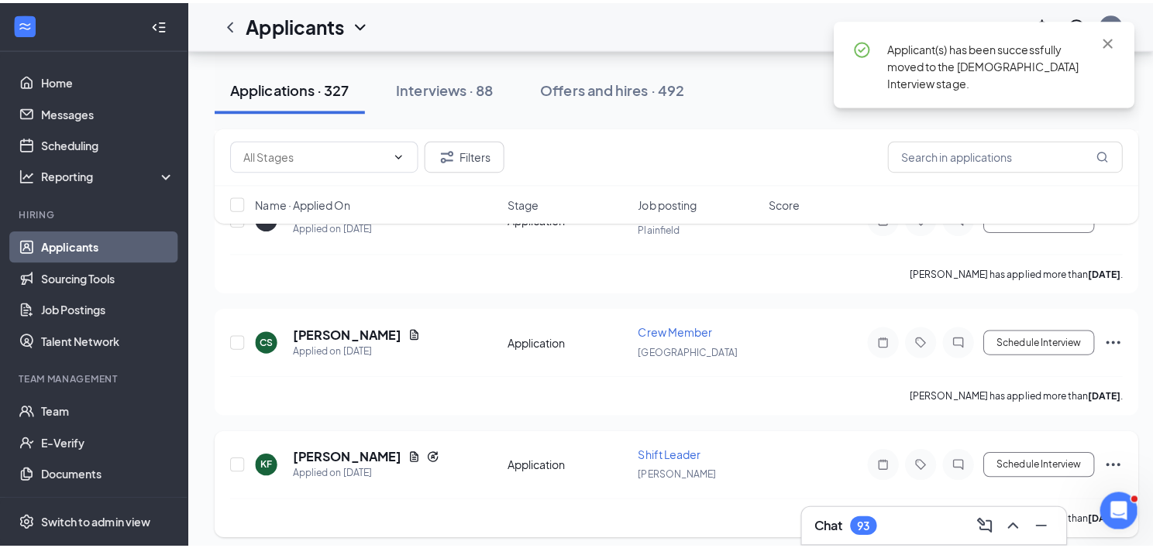
scroll to position [3796, 0]
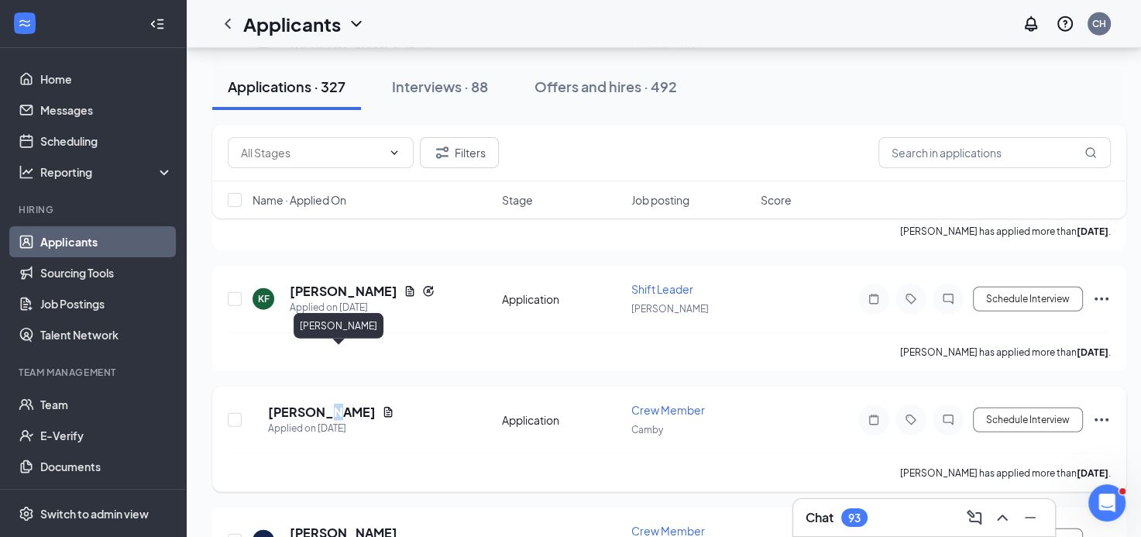
click at [342, 404] on h5 "[PERSON_NAME]" at bounding box center [322, 412] width 108 height 17
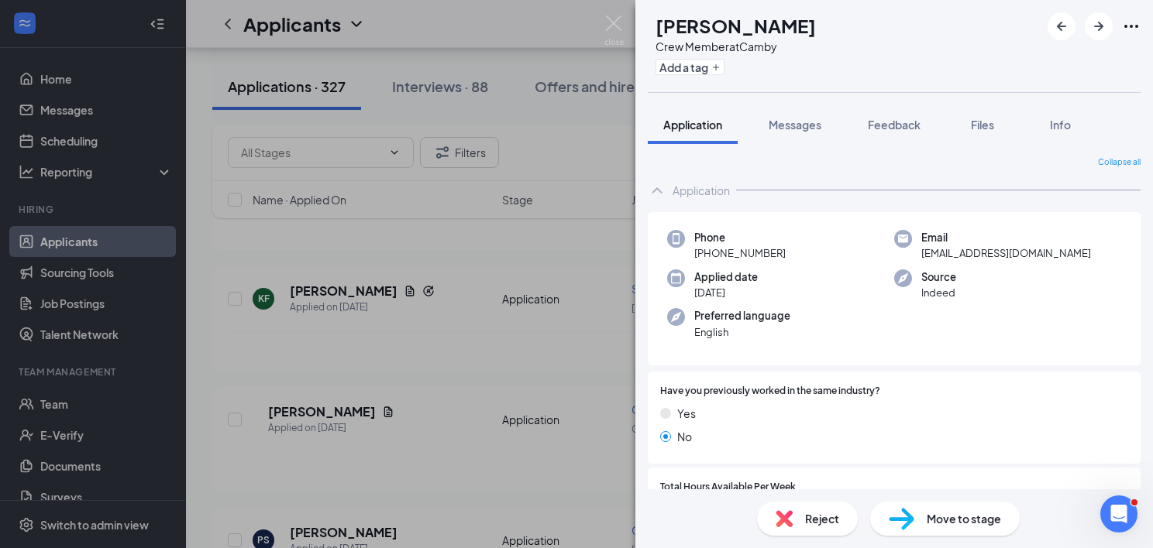
click at [463, 302] on div "KE [PERSON_NAME] Crew Member at Camby Add a tag Application Messages Feedback F…" at bounding box center [576, 274] width 1153 height 548
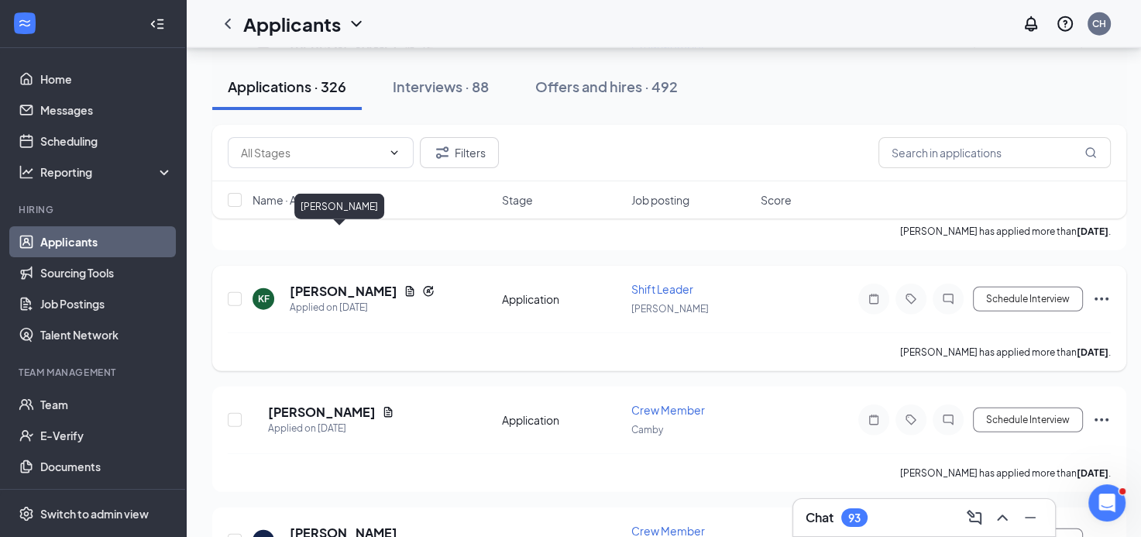
click at [341, 283] on h5 "[PERSON_NAME]" at bounding box center [344, 291] width 108 height 17
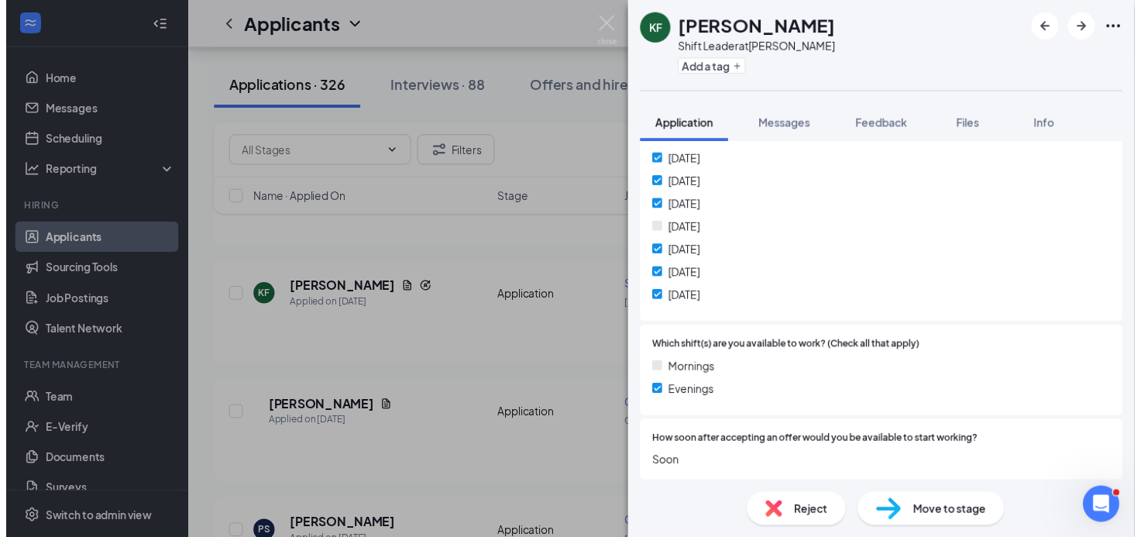
scroll to position [465, 0]
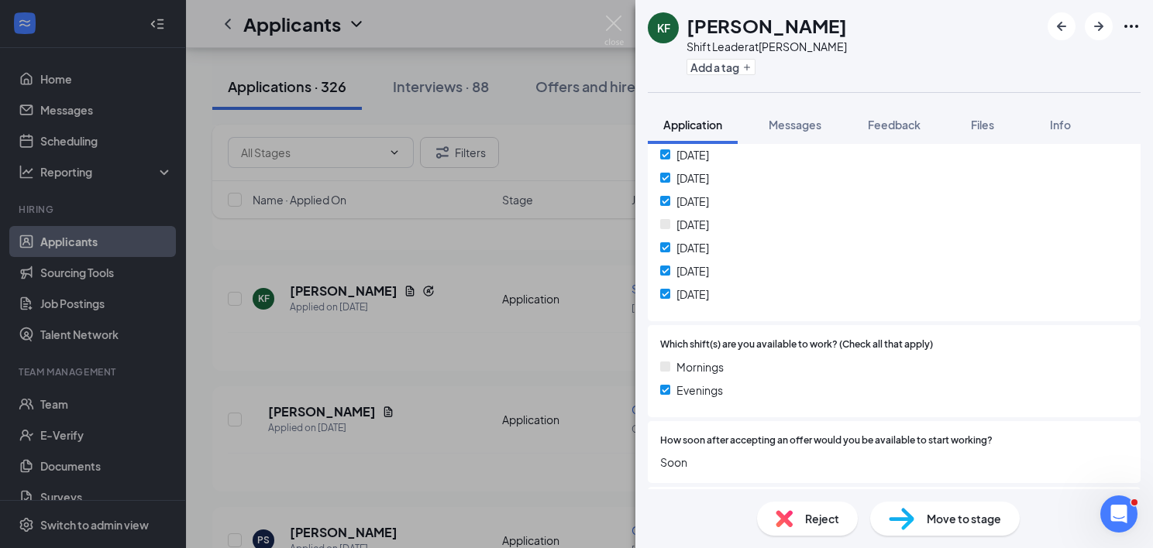
click at [610, 301] on div "KF [PERSON_NAME] Shift Leader at [PERSON_NAME] Add a tag Application Messages F…" at bounding box center [576, 274] width 1153 height 548
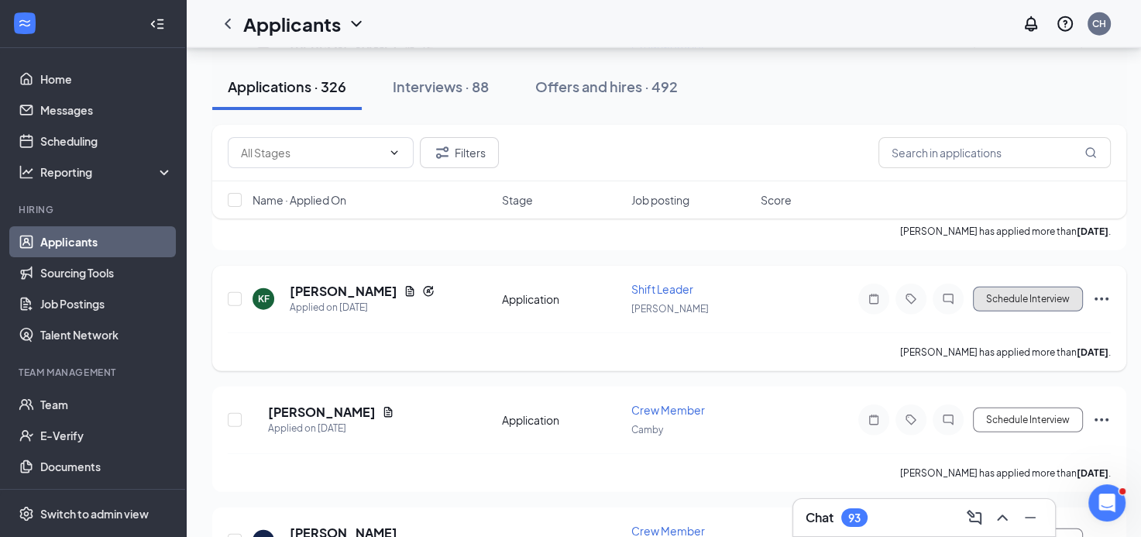
click at [999, 287] on button "Schedule Interview" at bounding box center [1028, 299] width 110 height 25
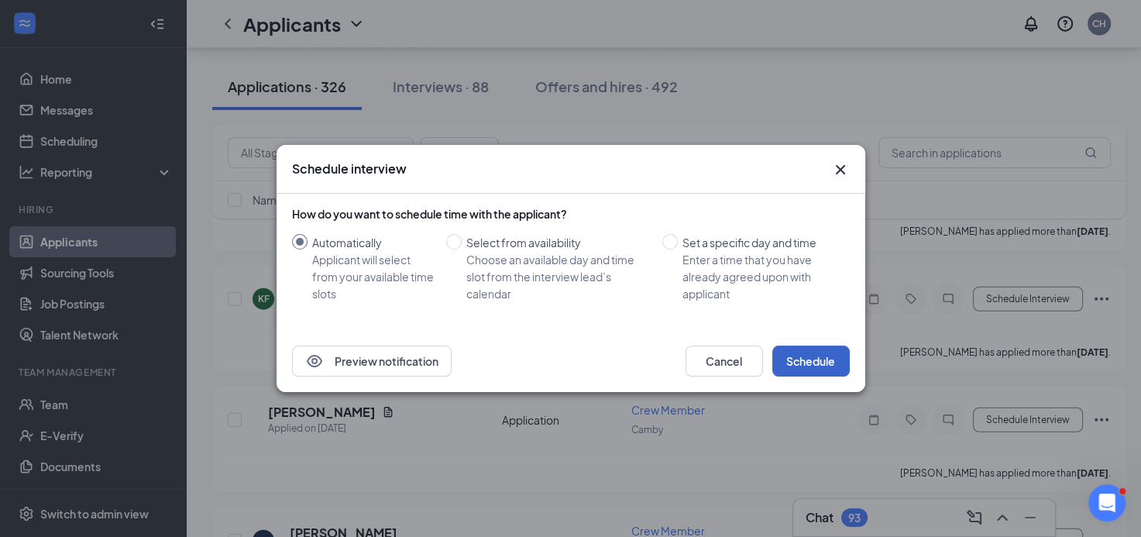
click at [800, 352] on button "Schedule" at bounding box center [810, 360] width 77 height 31
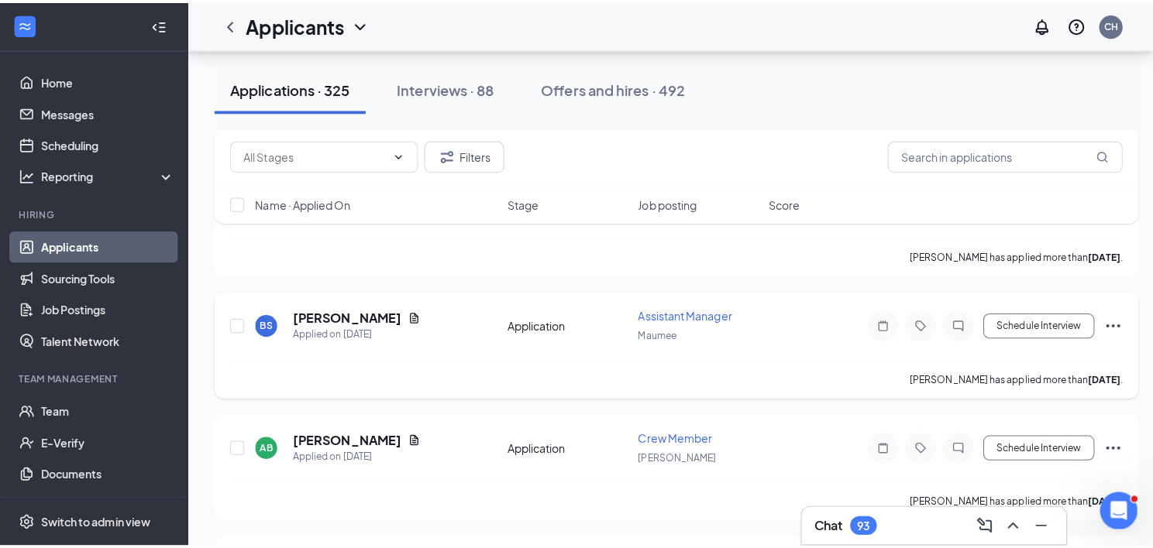
scroll to position [5577, 0]
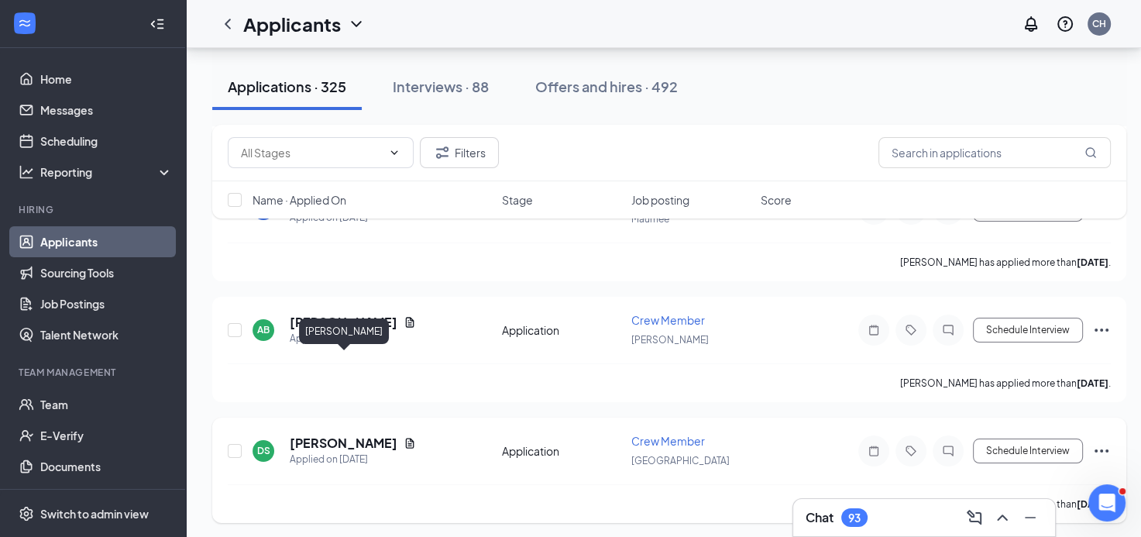
click at [378, 435] on h5 "[PERSON_NAME]" at bounding box center [344, 443] width 108 height 17
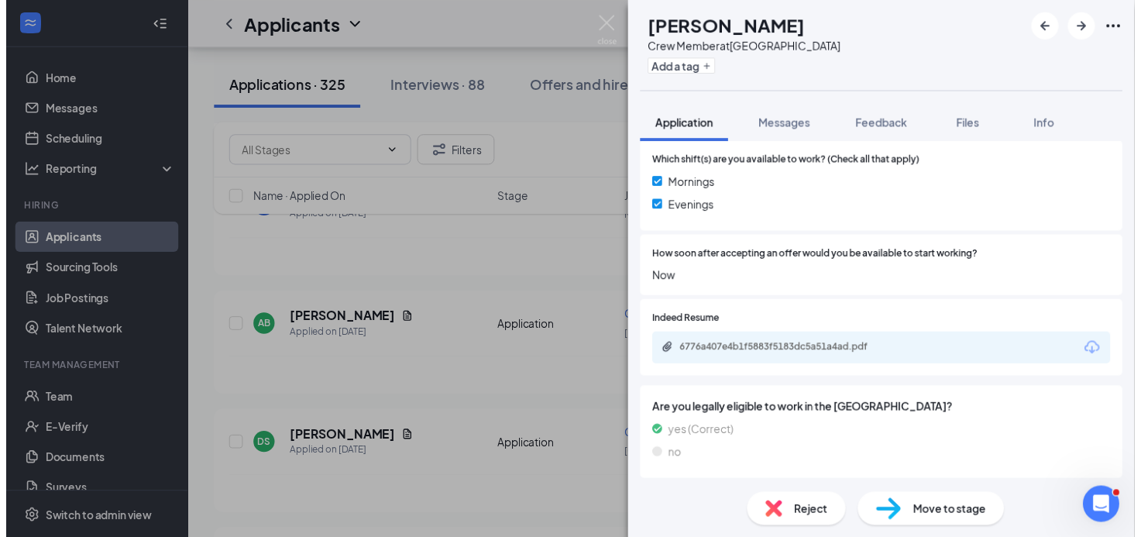
scroll to position [620, 0]
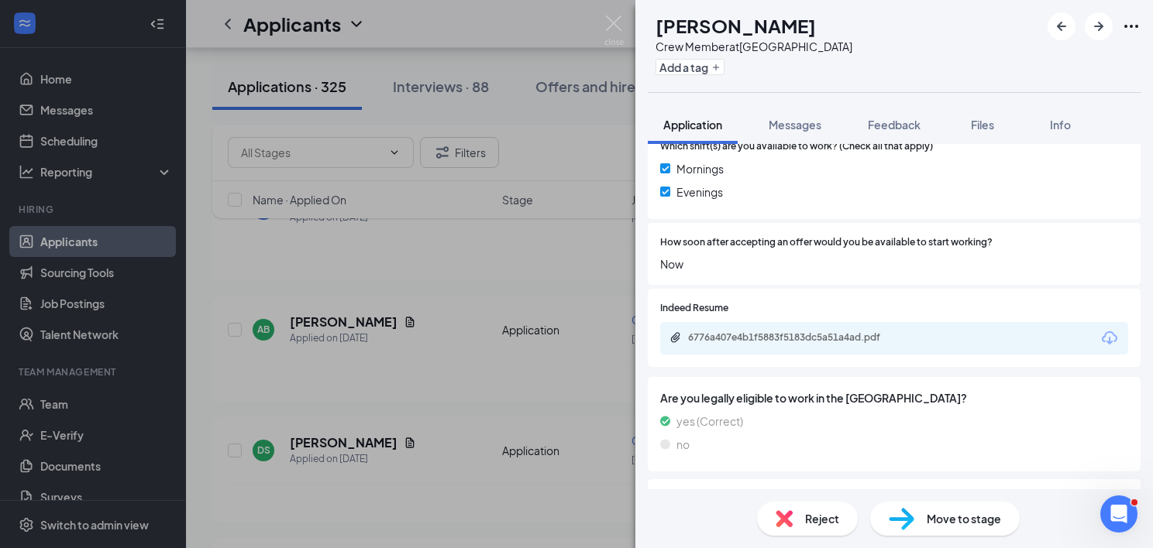
click at [586, 382] on div "DS [PERSON_NAME] Crew Member at [GEOGRAPHIC_DATA] Add a tag Application Message…" at bounding box center [576, 274] width 1153 height 548
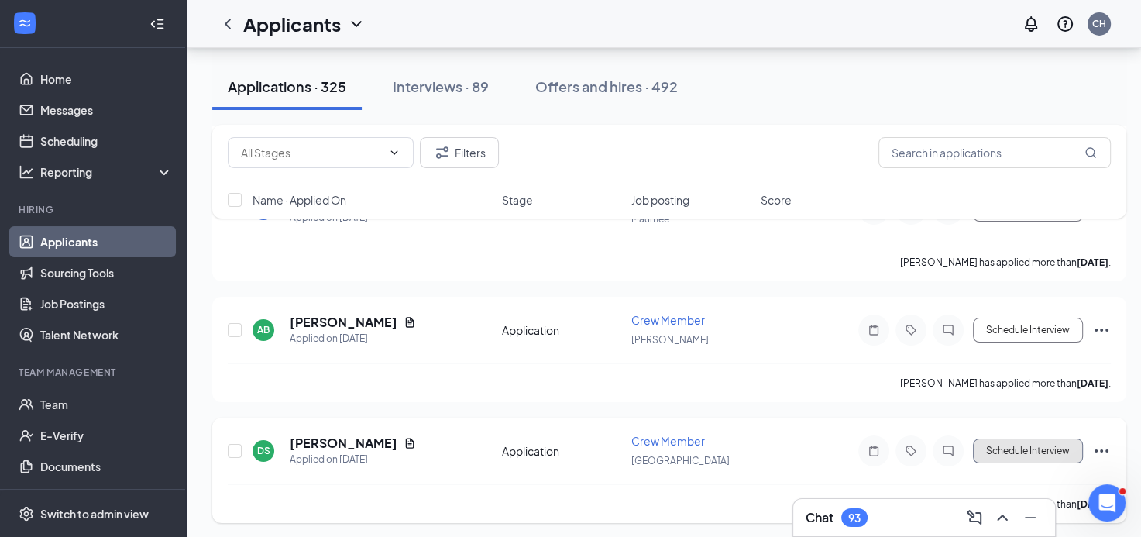
click at [982, 438] on button "Schedule Interview" at bounding box center [1028, 450] width 110 height 25
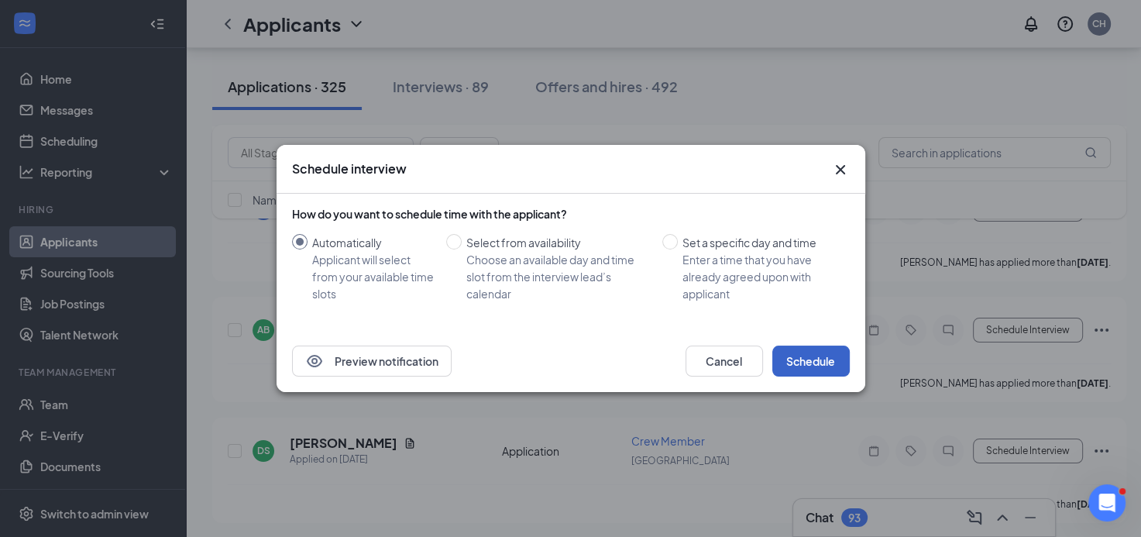
click at [819, 366] on button "Schedule" at bounding box center [810, 360] width 77 height 31
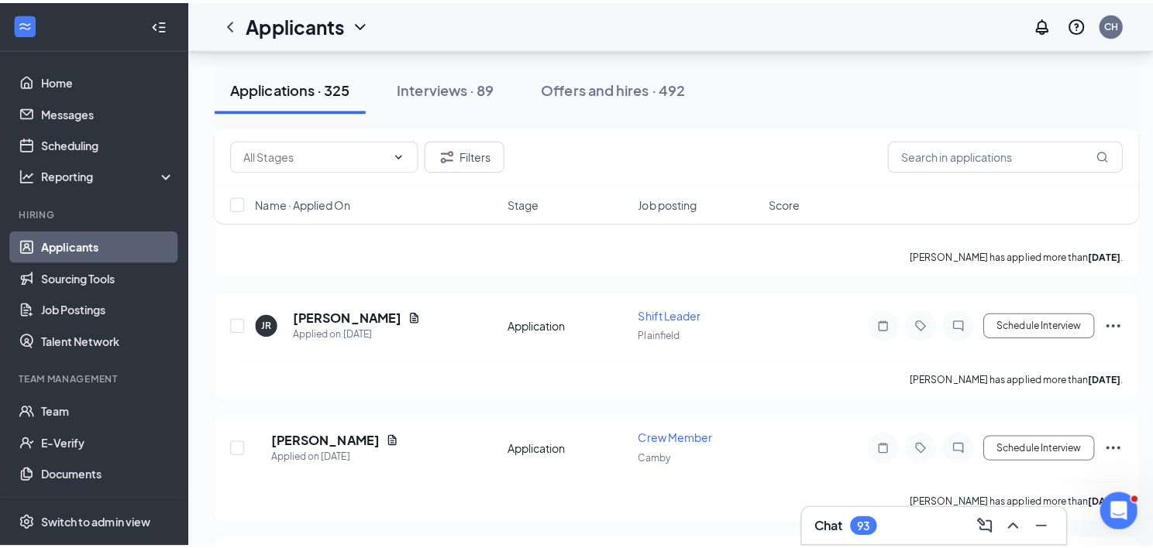
scroll to position [3647, 0]
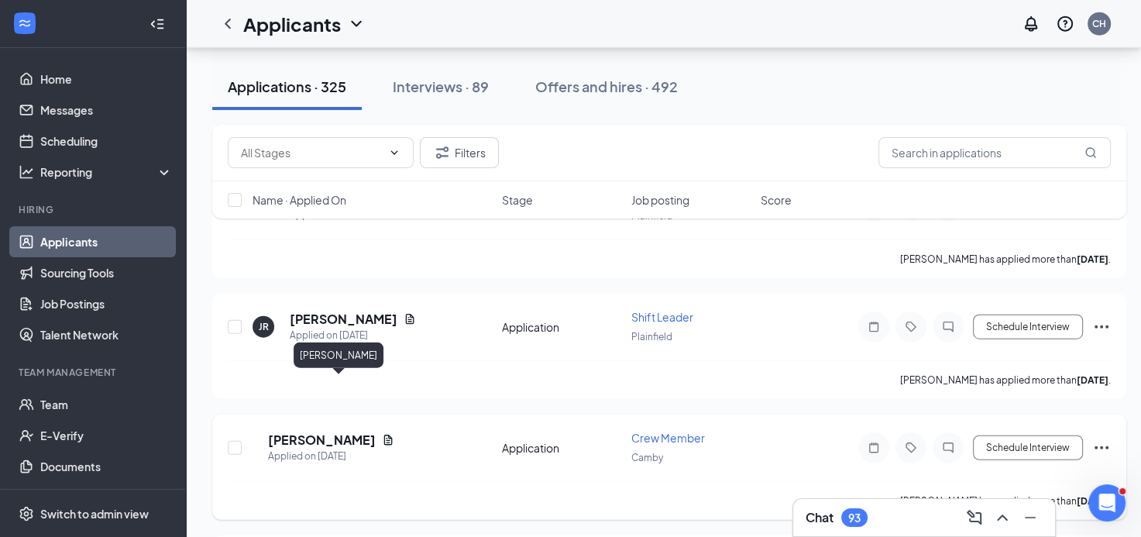
click at [325, 431] on h5 "[PERSON_NAME]" at bounding box center [322, 439] width 108 height 17
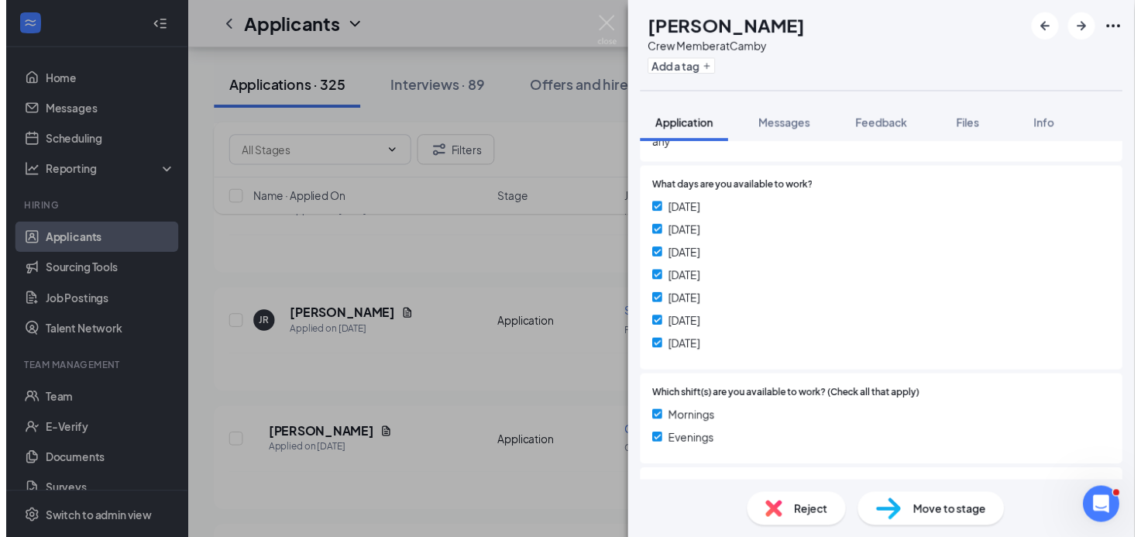
scroll to position [465, 0]
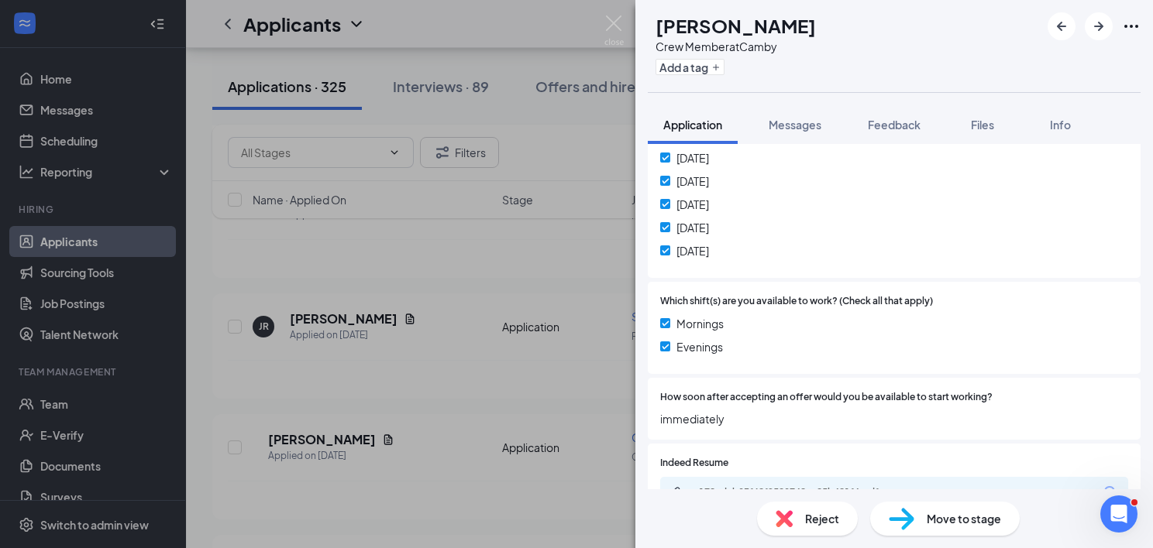
click at [514, 328] on div "KE [PERSON_NAME] Crew Member at Camby Add a tag Application Messages Feedback F…" at bounding box center [576, 274] width 1153 height 548
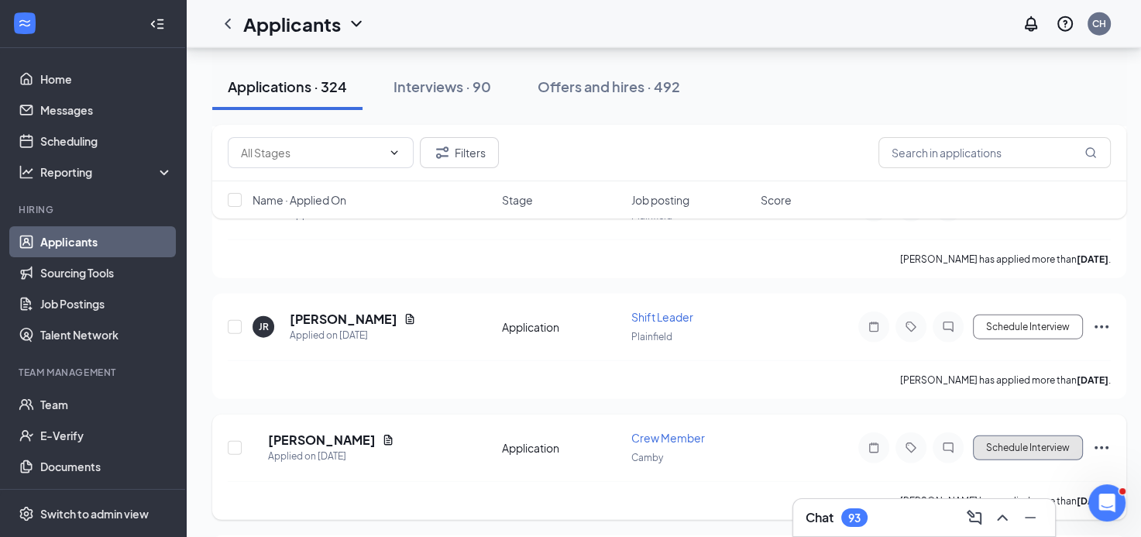
click at [988, 435] on button "Schedule Interview" at bounding box center [1028, 447] width 110 height 25
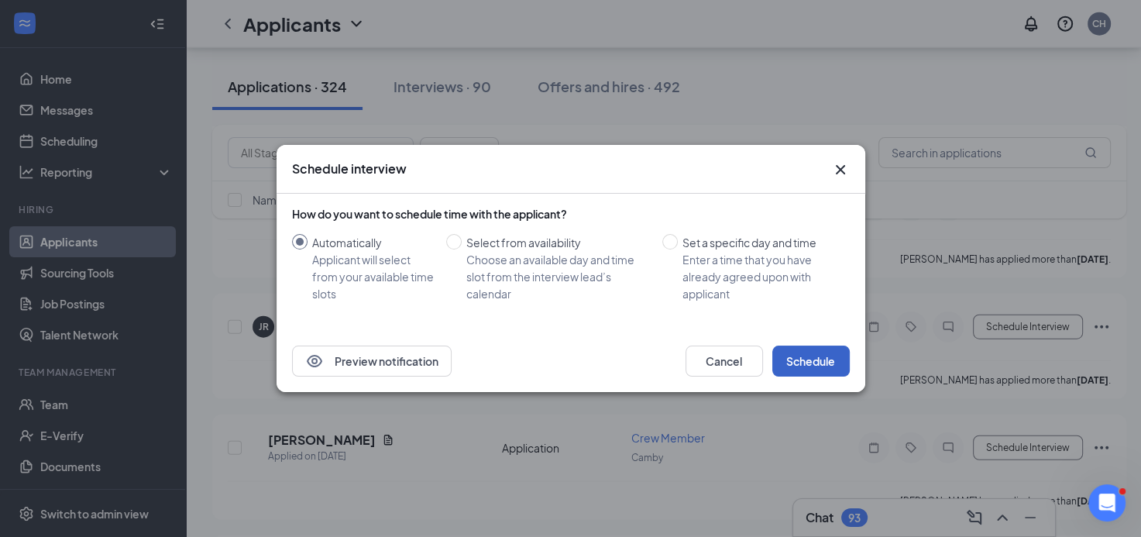
click at [801, 366] on button "Schedule" at bounding box center [810, 360] width 77 height 31
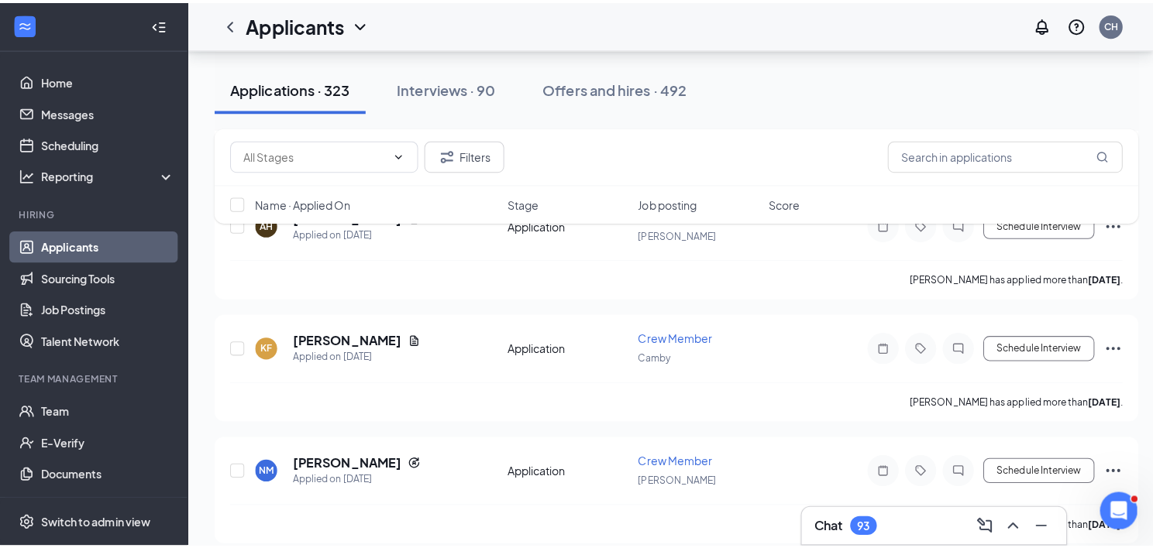
scroll to position [2872, 0]
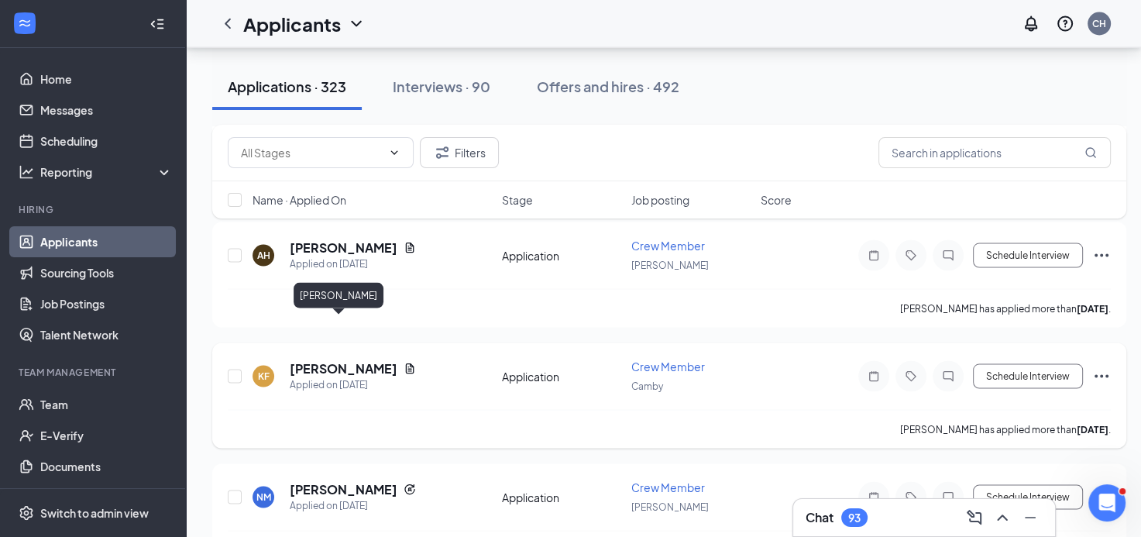
click at [337, 360] on h5 "[PERSON_NAME]" at bounding box center [344, 368] width 108 height 17
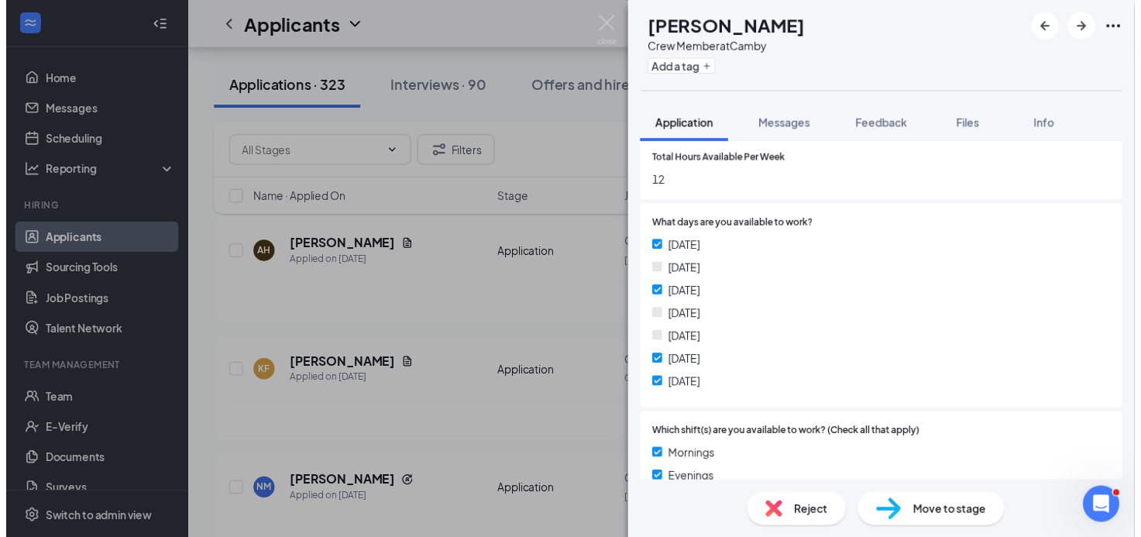
scroll to position [310, 0]
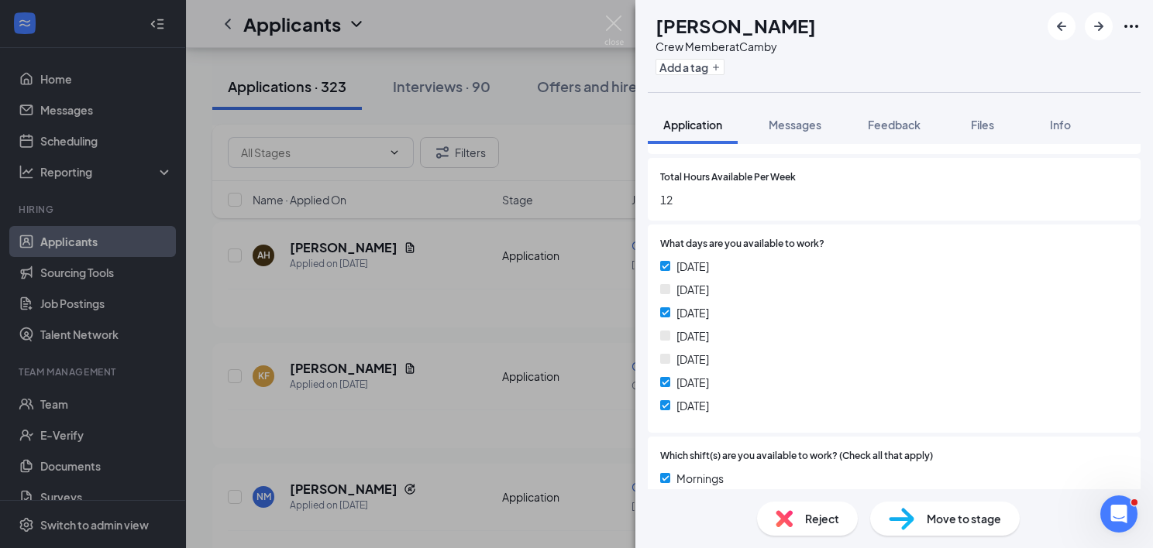
click at [537, 366] on div "KF [PERSON_NAME] Crew Member at Camby Add a tag Application Messages Feedback F…" at bounding box center [576, 274] width 1153 height 548
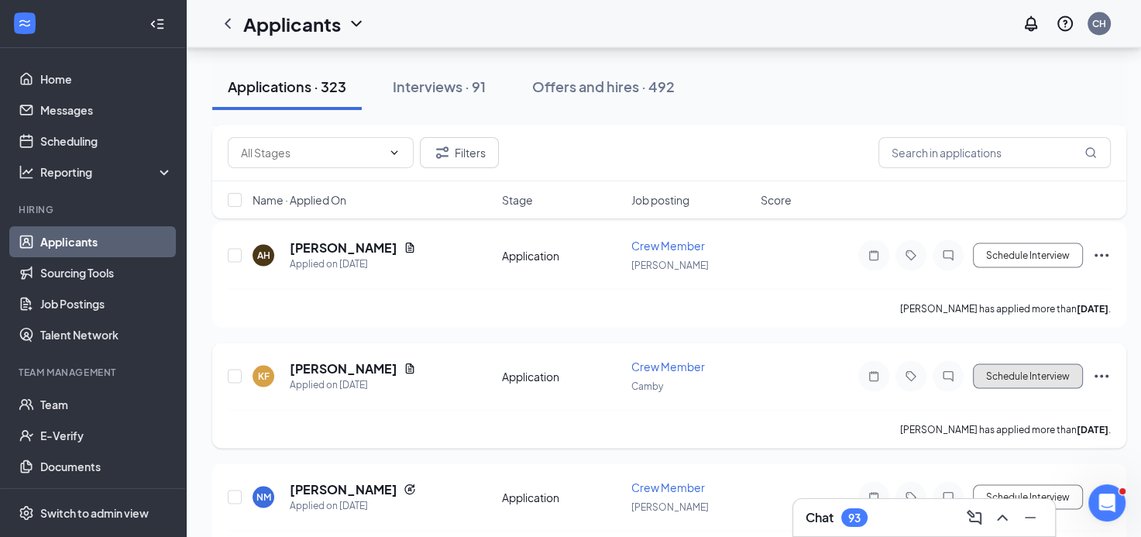
click at [1042, 364] on button "Schedule Interview" at bounding box center [1028, 376] width 110 height 25
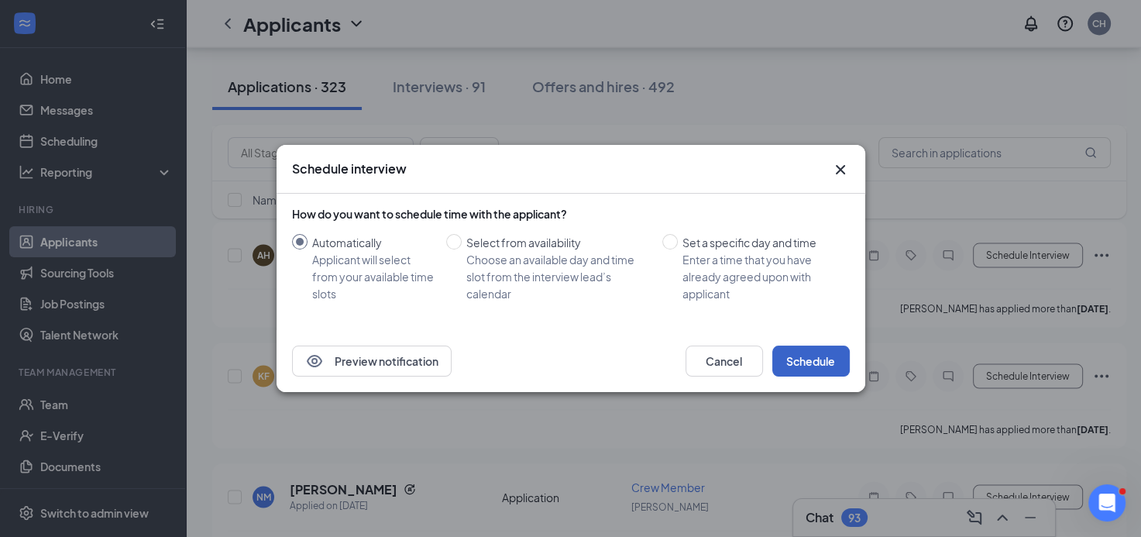
click at [821, 358] on button "Schedule" at bounding box center [810, 360] width 77 height 31
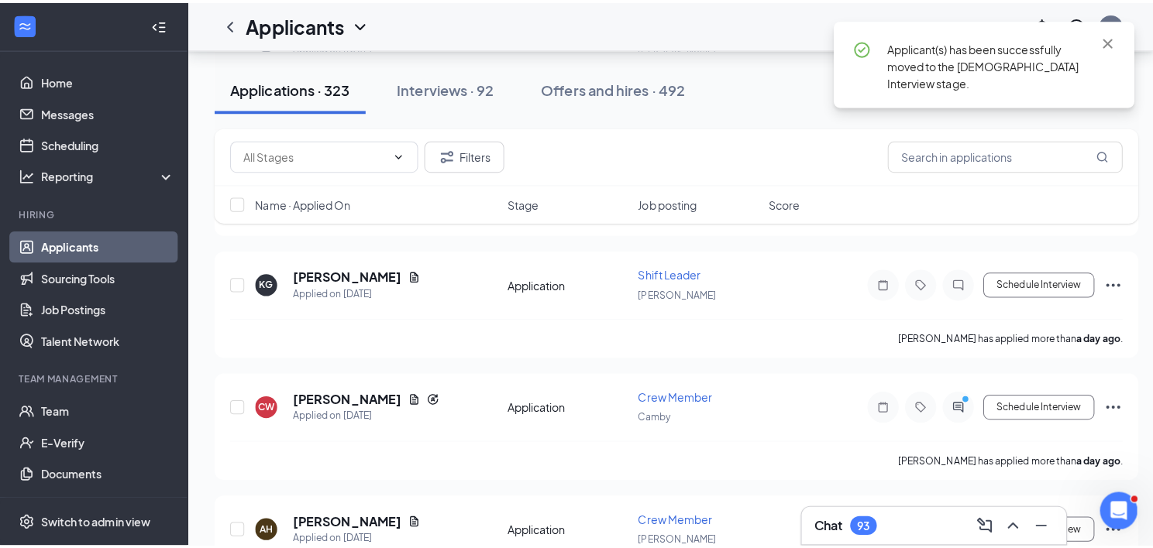
scroll to position [2563, 0]
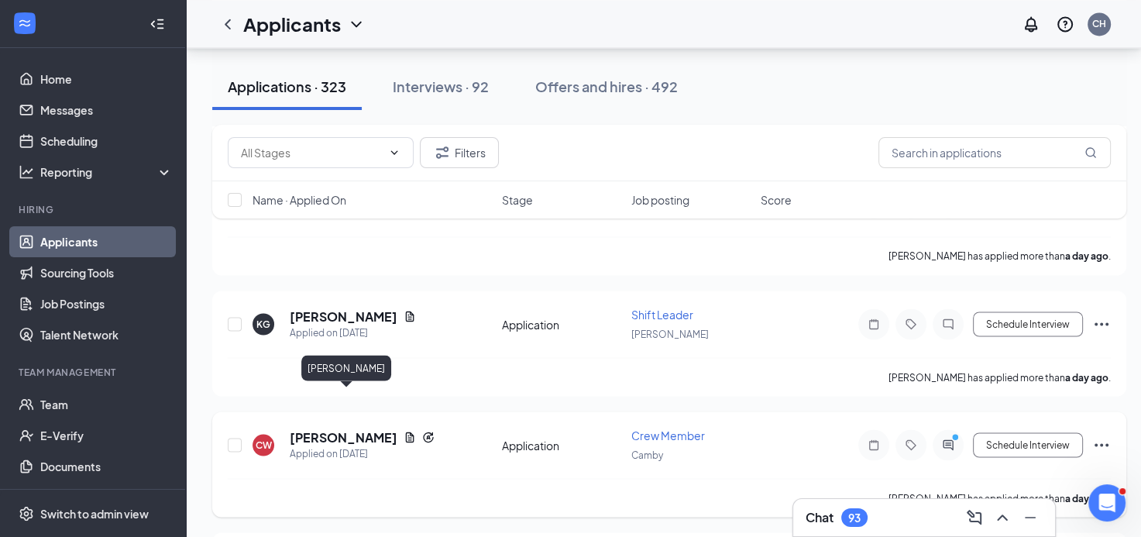
click at [383, 428] on h5 "[PERSON_NAME]" at bounding box center [344, 436] width 108 height 17
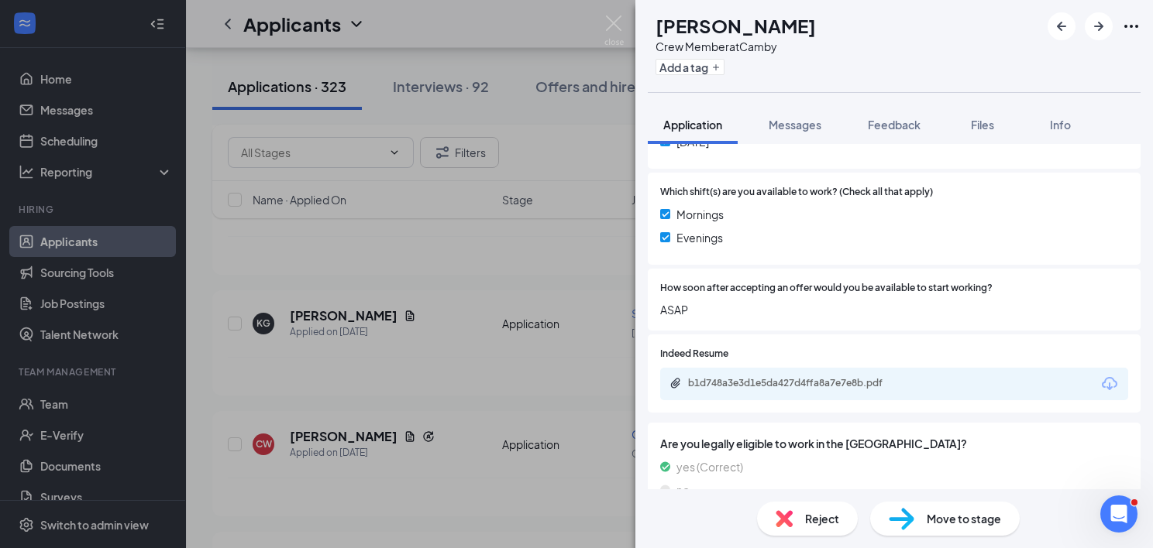
scroll to position [620, 0]
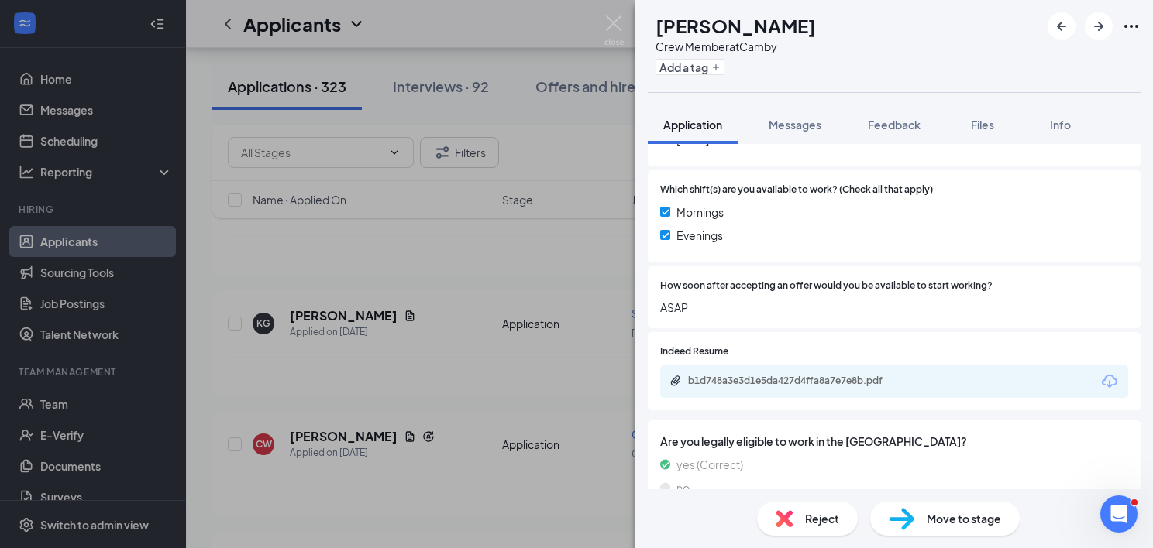
click at [513, 340] on div "CW [PERSON_NAME] Crew Member at Camby Add a tag Application Messages Feedback F…" at bounding box center [576, 274] width 1153 height 548
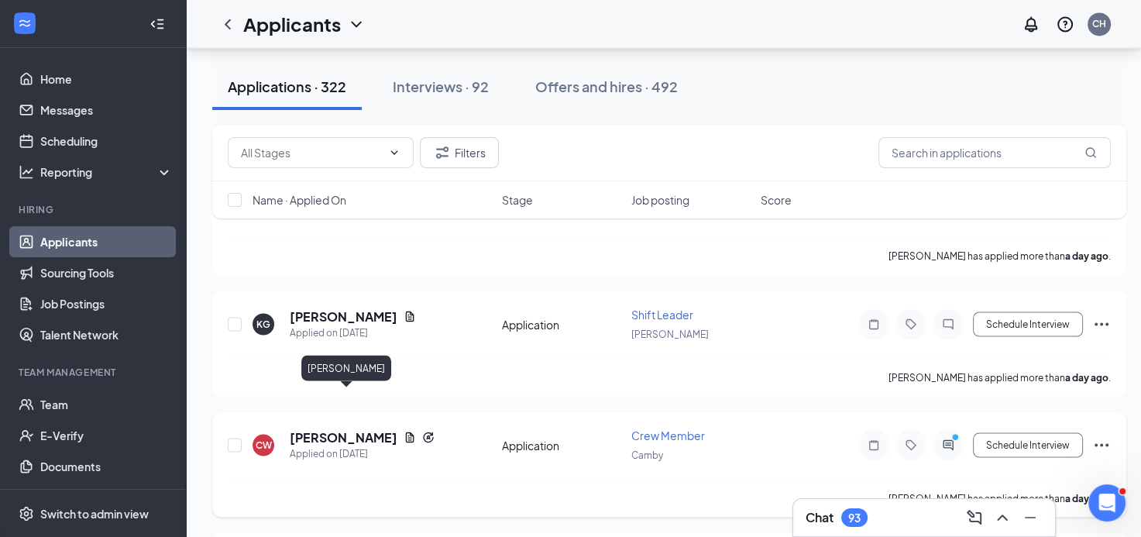
click at [370, 428] on h5 "[PERSON_NAME]" at bounding box center [344, 436] width 108 height 17
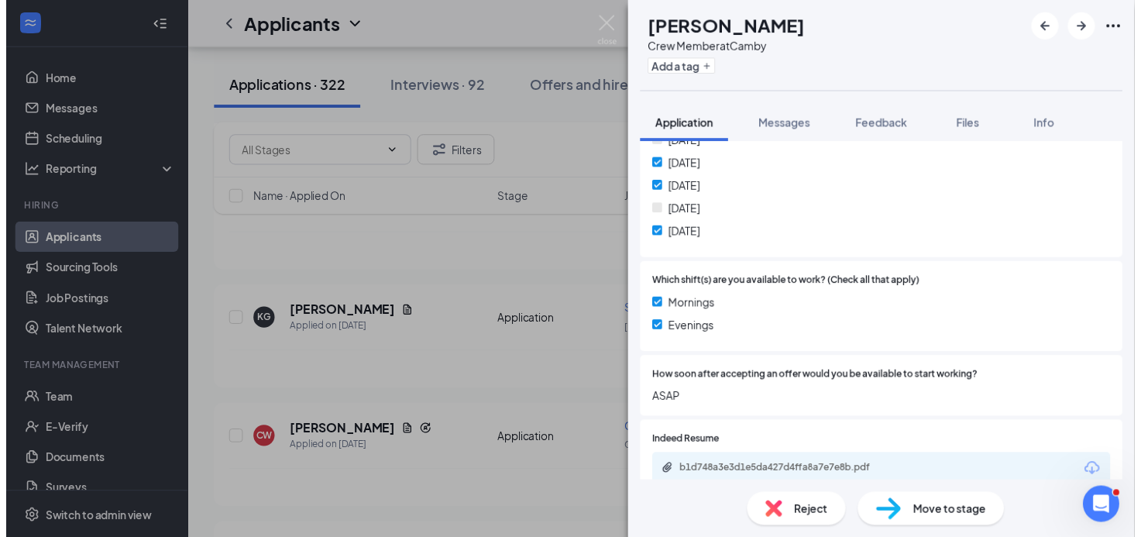
scroll to position [542, 0]
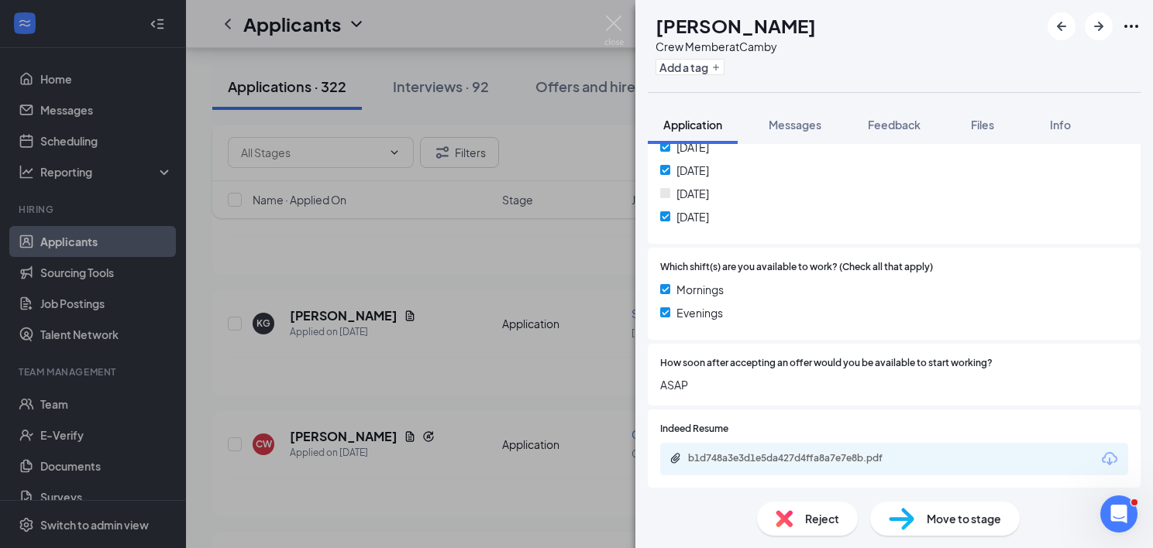
click at [541, 325] on div "CW [PERSON_NAME] Crew Member at Camby Add a tag Application Messages Feedback F…" at bounding box center [576, 274] width 1153 height 548
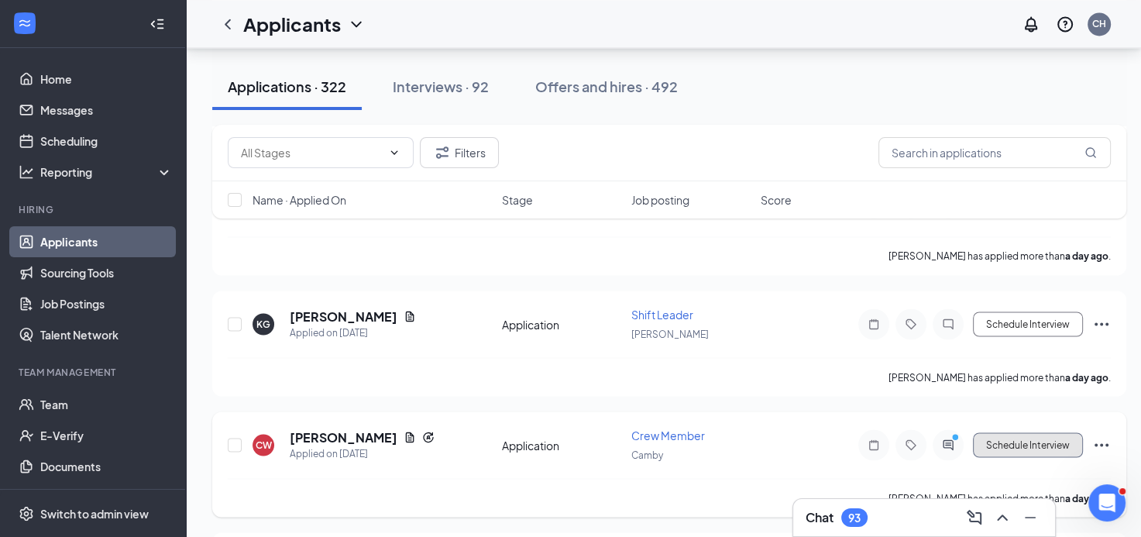
click at [992, 432] on button "Schedule Interview" at bounding box center [1028, 444] width 110 height 25
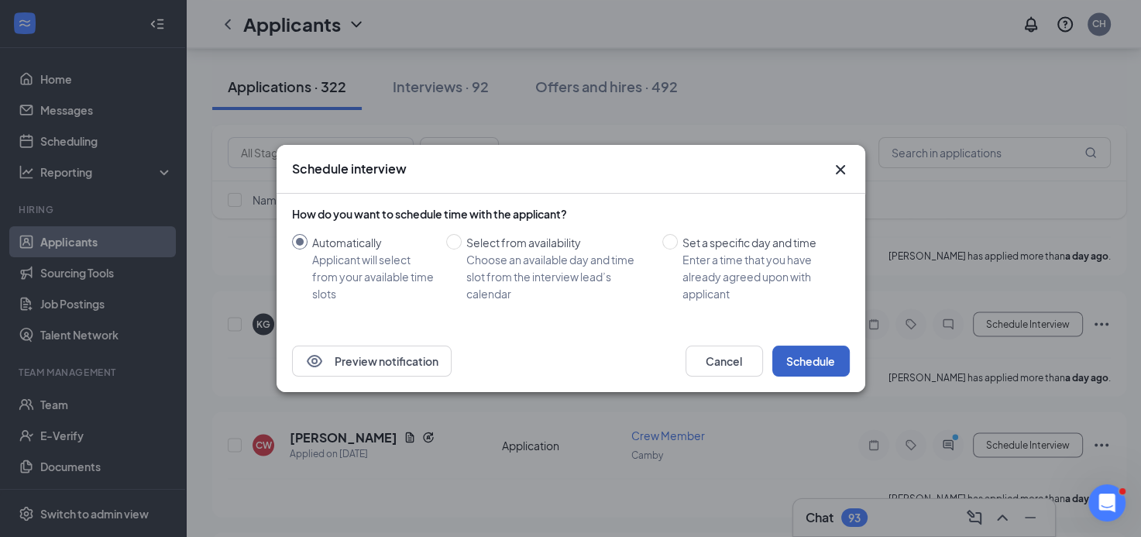
click at [816, 369] on button "Schedule" at bounding box center [810, 360] width 77 height 31
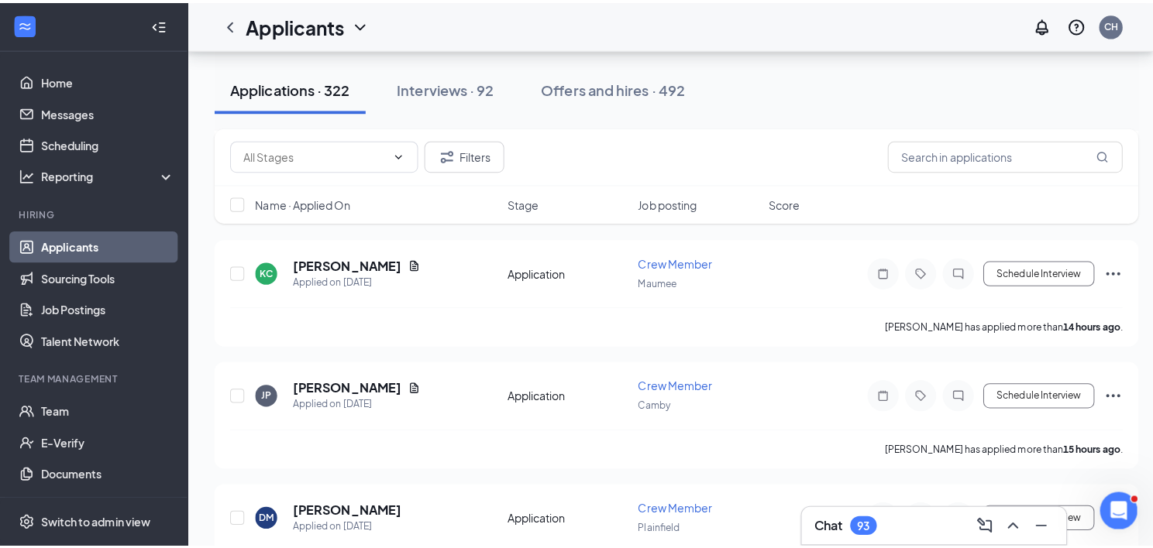
scroll to position [626, 0]
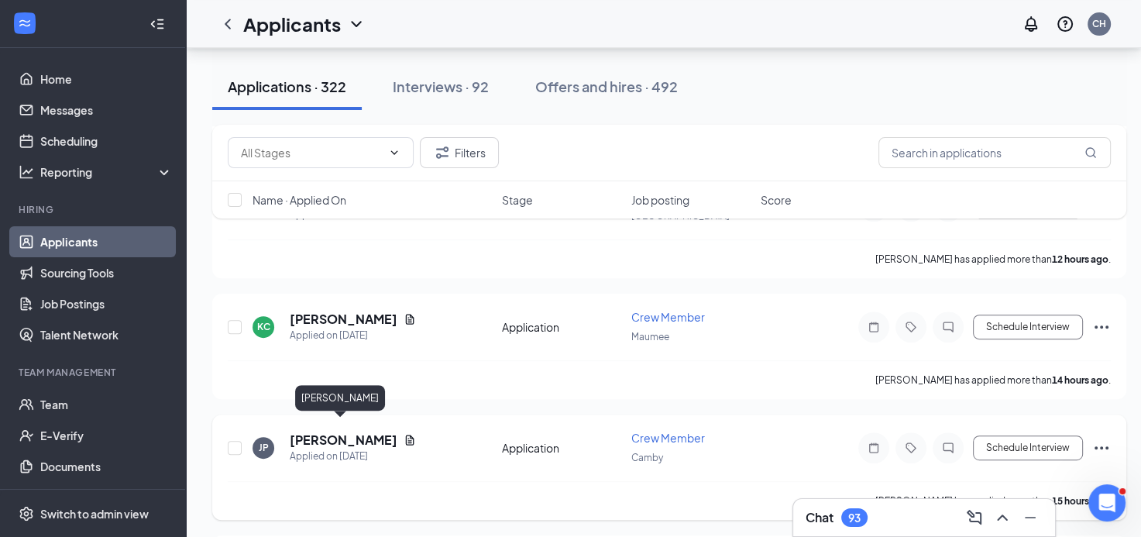
click at [328, 431] on h5 "[PERSON_NAME]" at bounding box center [344, 439] width 108 height 17
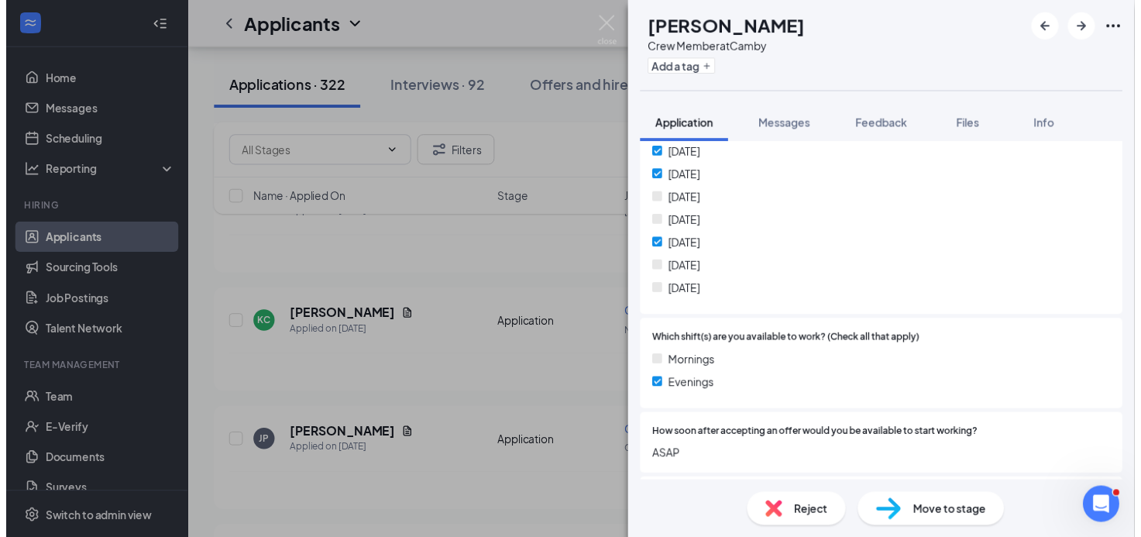
scroll to position [465, 0]
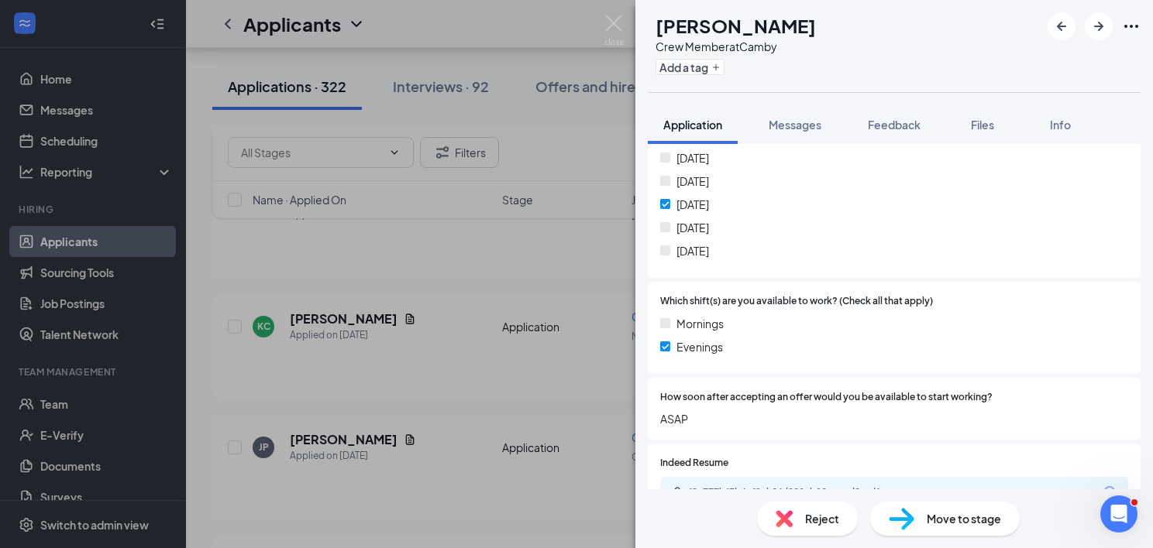
click at [517, 373] on div "JP [PERSON_NAME] Crew Member at Camby Add a tag Application Messages Feedback F…" at bounding box center [576, 274] width 1153 height 548
